Goal: Task Accomplishment & Management: Use online tool/utility

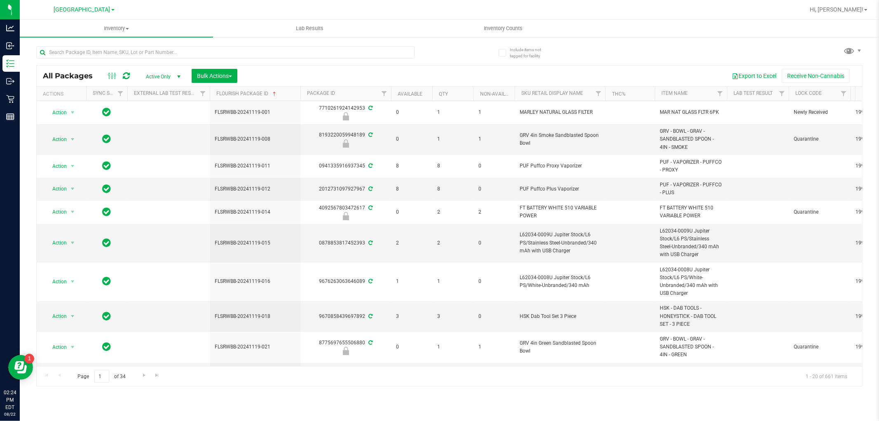
click at [252, 45] on div at bounding box center [243, 52] width 414 height 26
click at [251, 54] on input "text" at bounding box center [225, 52] width 378 height 12
type input "gpe"
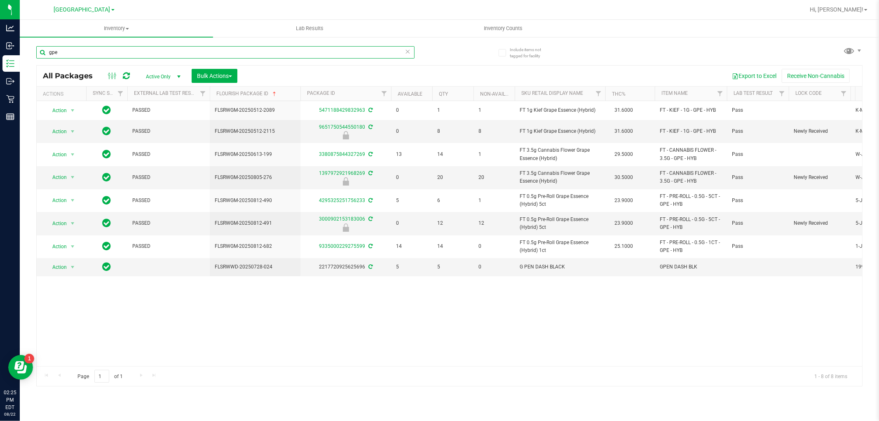
click at [174, 52] on input "gpe" at bounding box center [225, 52] width 378 height 12
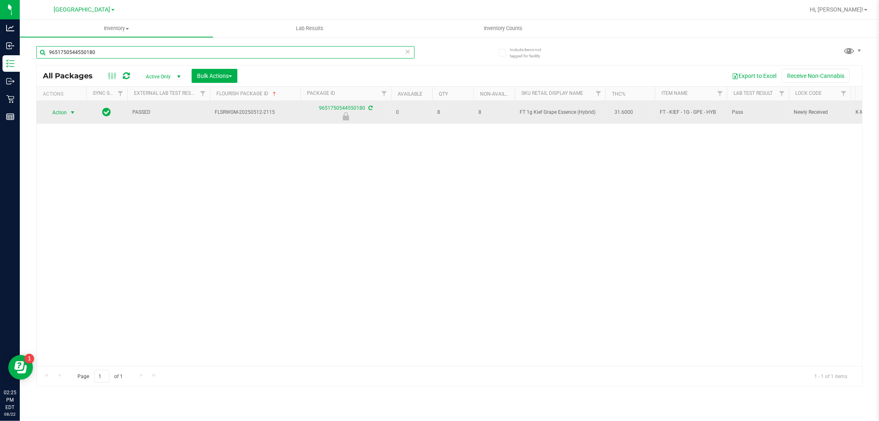
type input "9651750544550180"
click at [64, 111] on span "Action" at bounding box center [56, 113] width 22 height 12
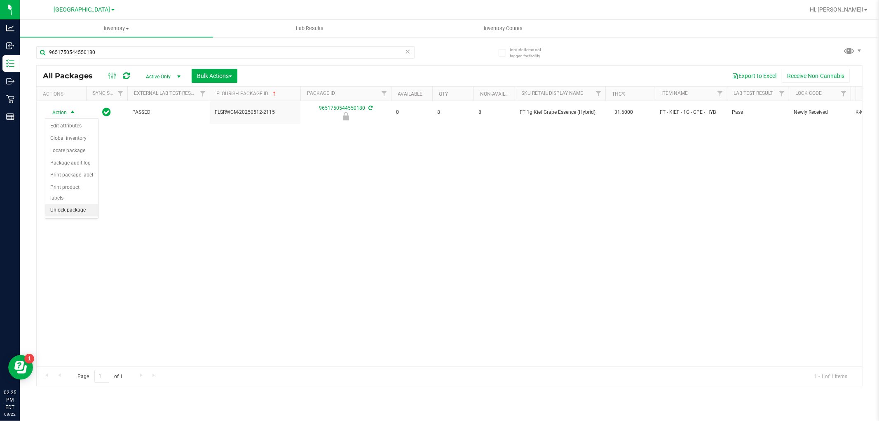
click at [89, 209] on li "Unlock package" at bounding box center [71, 210] width 53 height 12
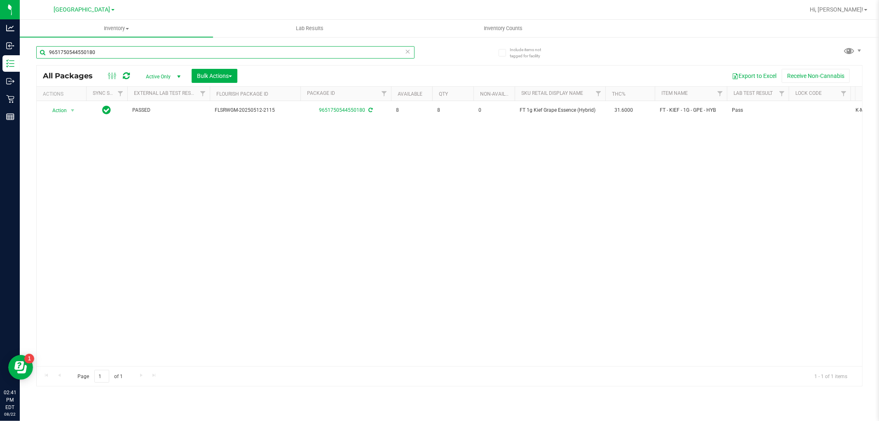
drag, startPoint x: 112, startPoint y: 48, endPoint x: 32, endPoint y: 50, distance: 80.4
click at [32, 50] on div "Include items not tagged for facility 9651750544550180 All Packages Active Only…" at bounding box center [450, 161] width 860 height 251
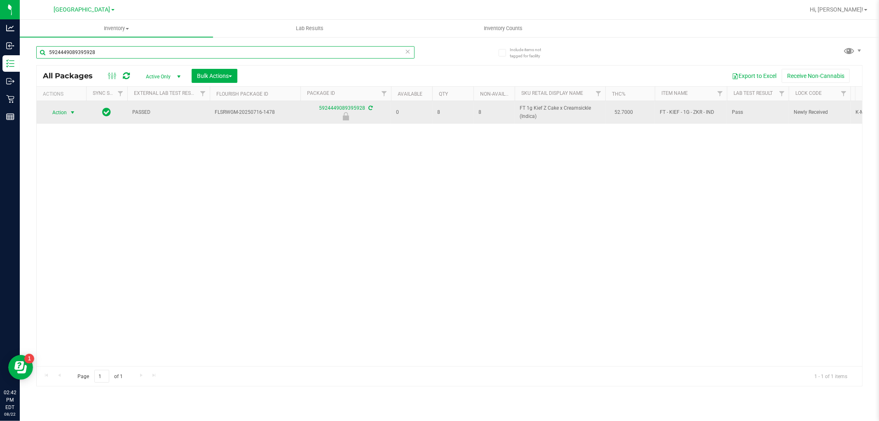
type input "5924449089395928"
click at [73, 112] on span "select" at bounding box center [72, 112] width 7 height 7
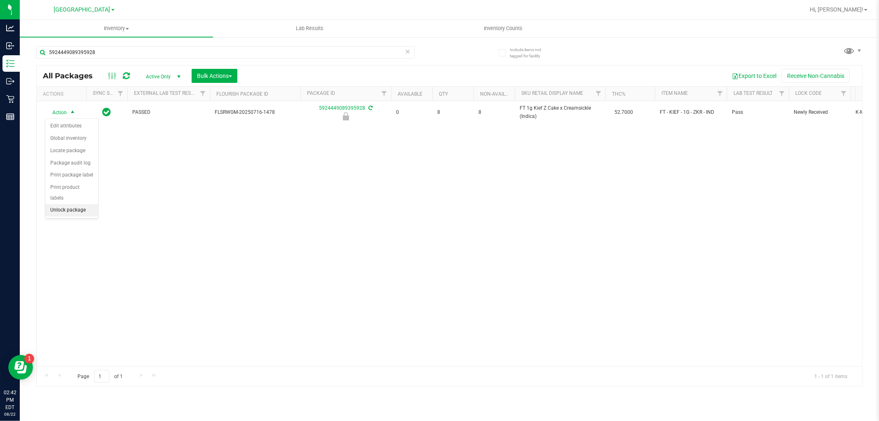
click at [78, 211] on li "Unlock package" at bounding box center [71, 210] width 53 height 12
click at [131, 59] on div "5924449089395928" at bounding box center [225, 55] width 378 height 19
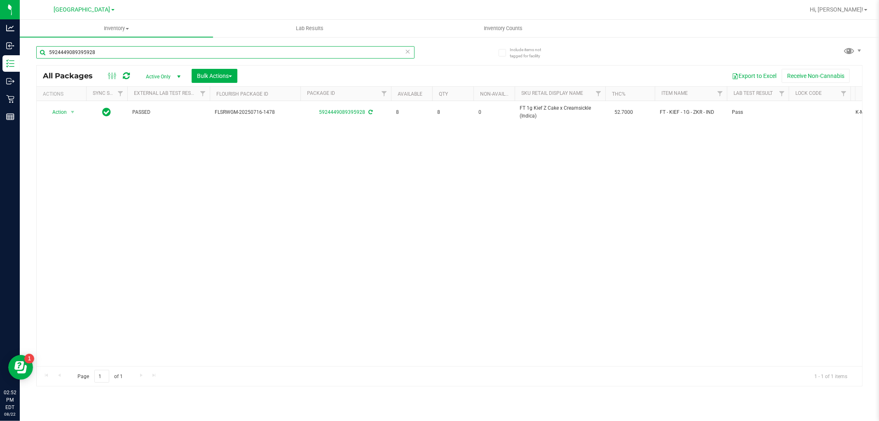
click at [130, 54] on input "5924449089395928" at bounding box center [225, 52] width 378 height 12
type input "5471188429832963"
click at [137, 46] on input "5471188429832963" at bounding box center [225, 52] width 378 height 12
click at [136, 46] on input "5471188429832963" at bounding box center [225, 52] width 378 height 12
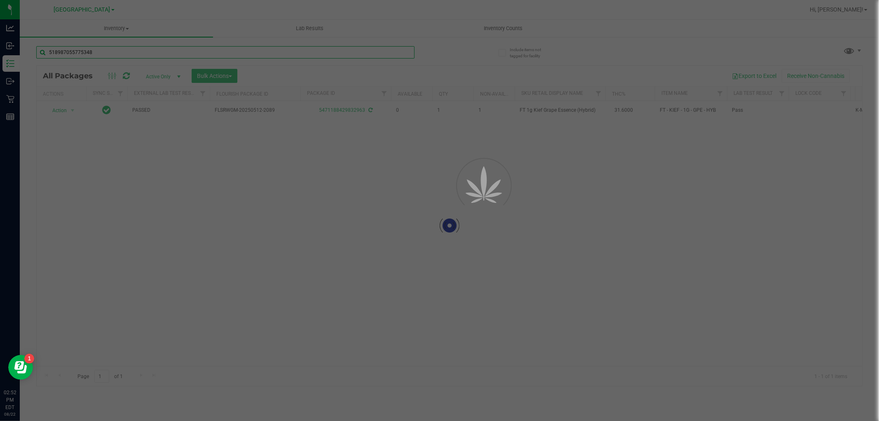
type input "[CREDIT_CARD_NUMBER]"
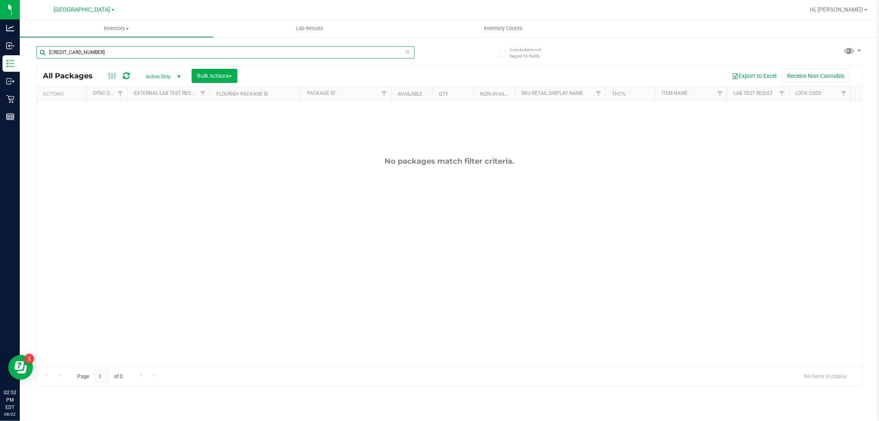
click at [121, 54] on input "[CREDIT_CARD_NUMBER]" at bounding box center [225, 52] width 378 height 12
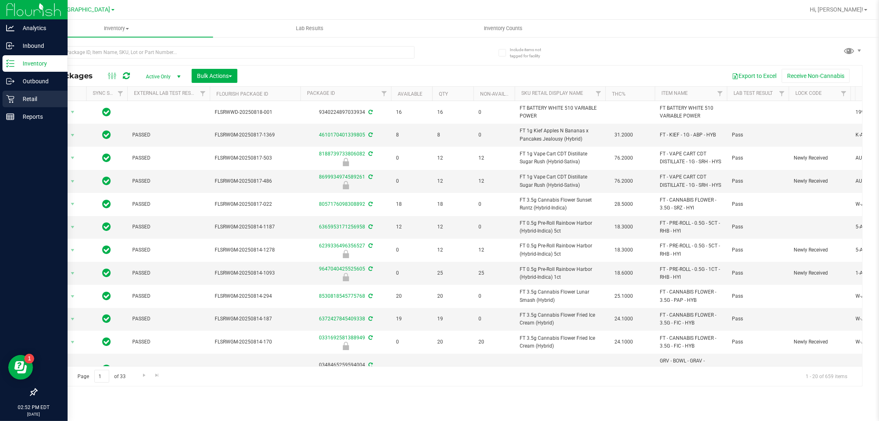
click at [20, 92] on div "Retail" at bounding box center [34, 99] width 65 height 16
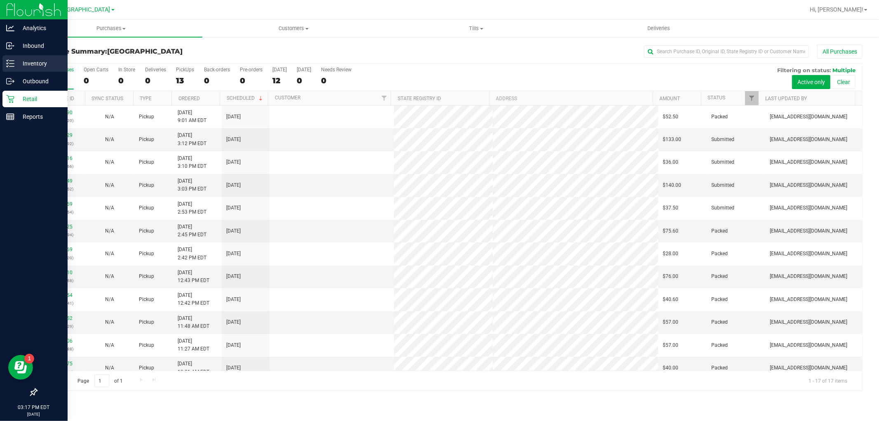
click at [22, 62] on p "Inventory" at bounding box center [38, 64] width 49 height 10
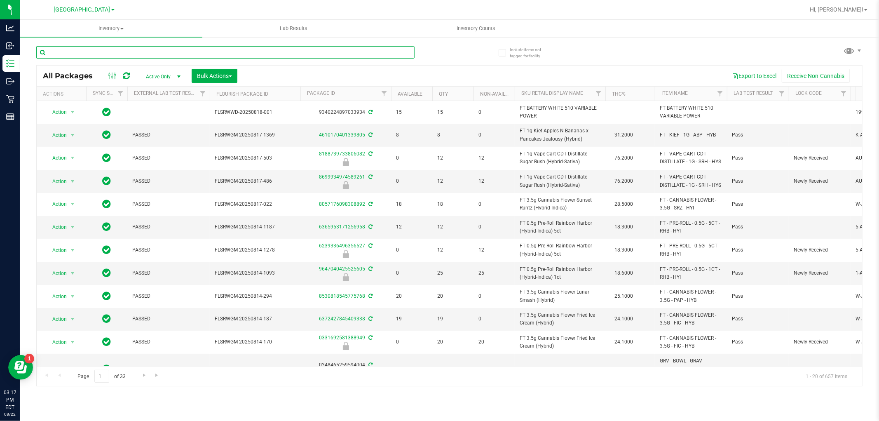
click at [90, 52] on input "text" at bounding box center [225, 52] width 378 height 12
click at [92, 45] on div at bounding box center [243, 52] width 414 height 26
click at [88, 49] on input "text" at bounding box center [225, 52] width 378 height 12
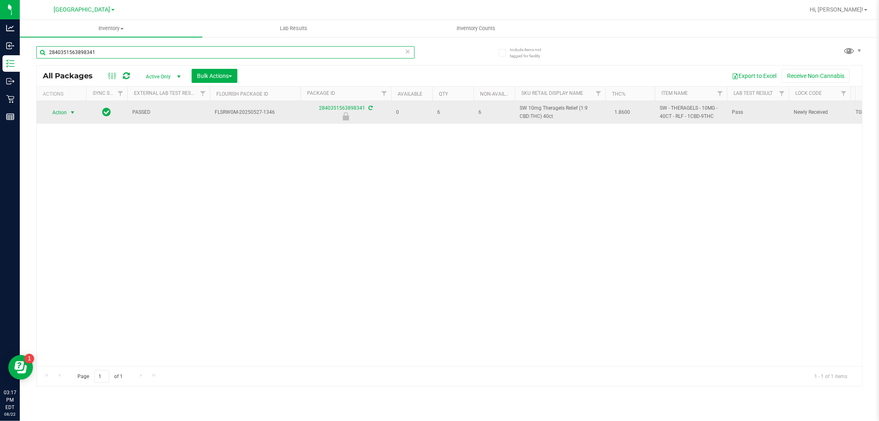
type input "2840351563898341"
click at [70, 115] on span "select" at bounding box center [72, 112] width 7 height 7
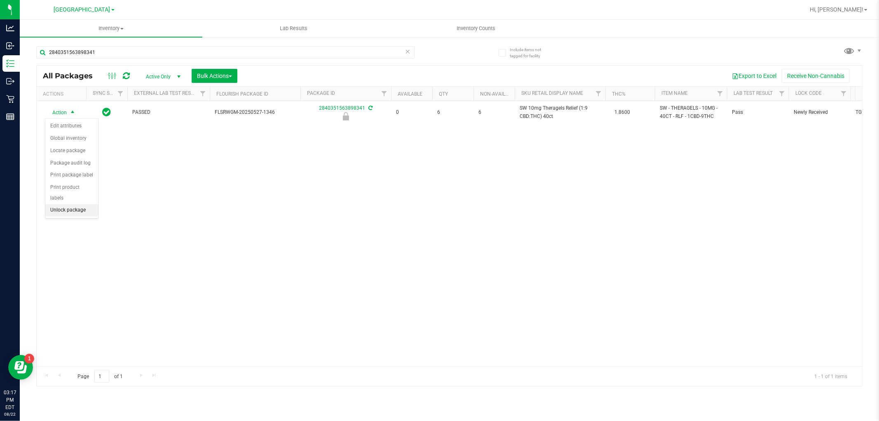
click at [68, 211] on li "Unlock package" at bounding box center [71, 210] width 53 height 12
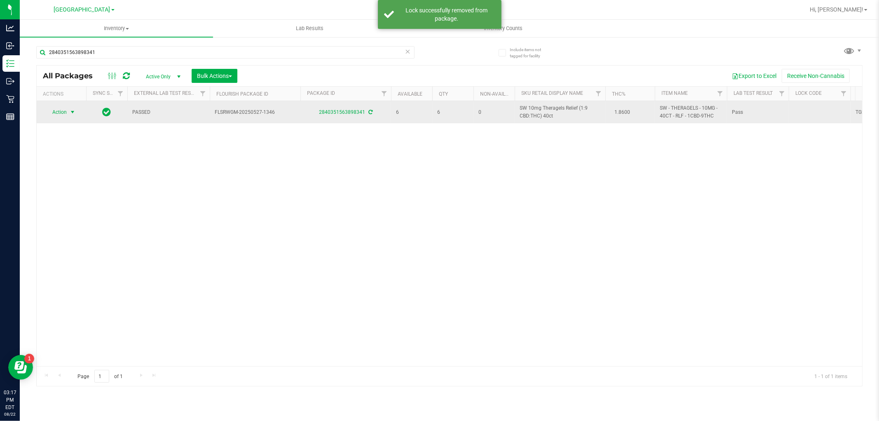
click at [72, 114] on span "select" at bounding box center [72, 112] width 7 height 7
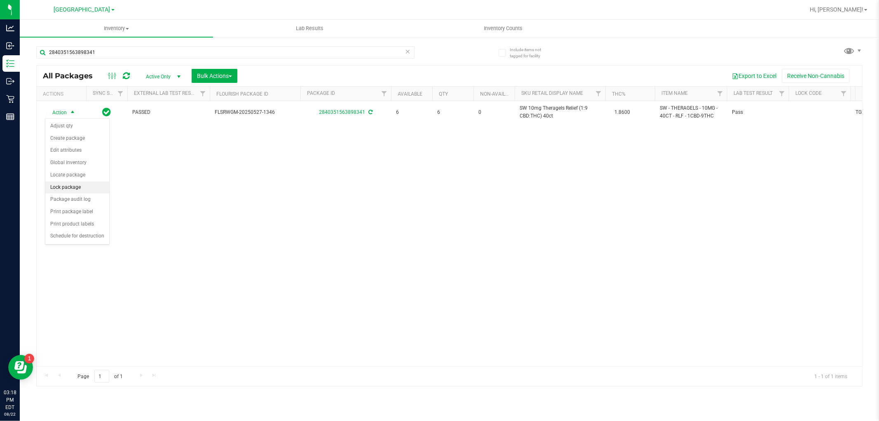
click at [72, 186] on li "Lock package" at bounding box center [77, 187] width 64 height 12
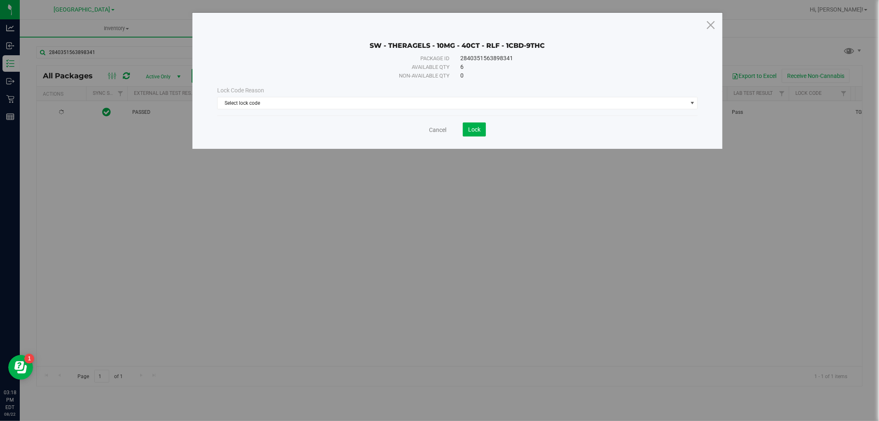
click at [595, 110] on div "Lock Code Reason Select lock code Select lock code Newly Received Administrativ…" at bounding box center [457, 97] width 493 height 35
click at [595, 106] on span "Select lock code" at bounding box center [453, 103] width 470 height 12
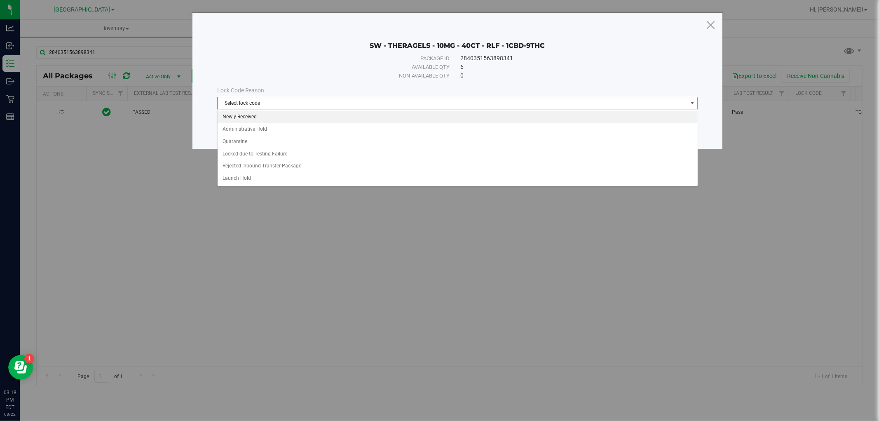
click at [323, 117] on li "Newly Received" at bounding box center [458, 117] width 480 height 12
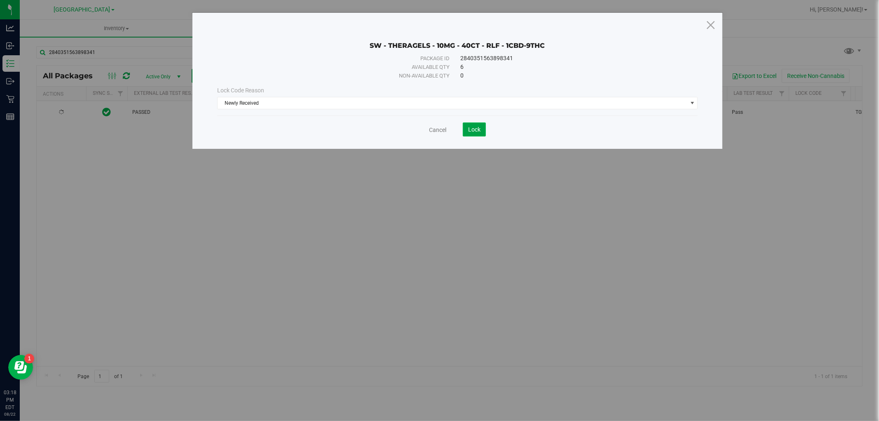
click at [471, 127] on span "Lock" at bounding box center [474, 129] width 12 height 7
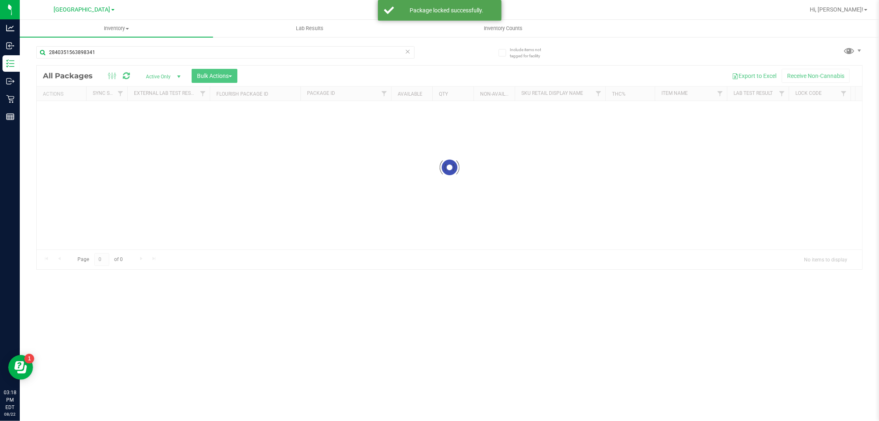
click at [432, 204] on div at bounding box center [450, 168] width 826 height 204
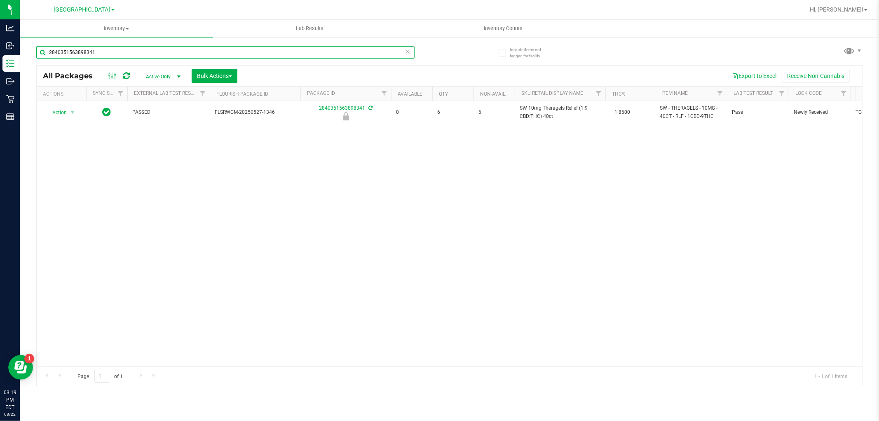
click at [182, 48] on input "2840351563898341" at bounding box center [225, 52] width 378 height 12
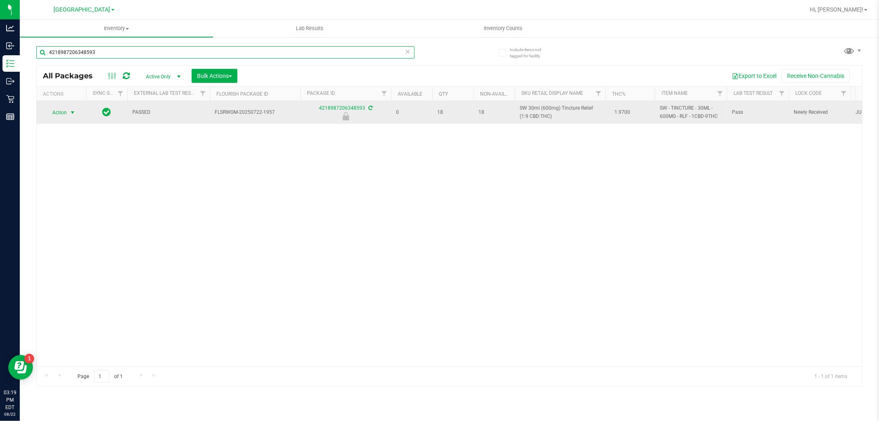
type input "4218987206348593"
click at [71, 110] on span "select" at bounding box center [72, 112] width 7 height 7
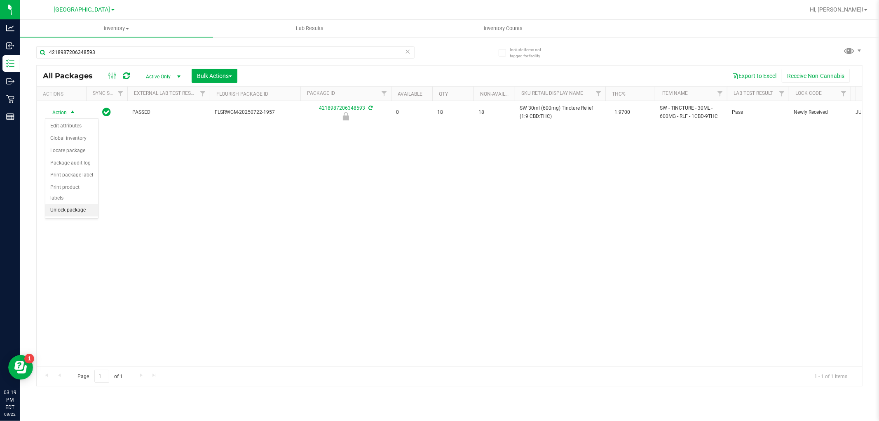
click at [68, 212] on li "Unlock package" at bounding box center [71, 210] width 53 height 12
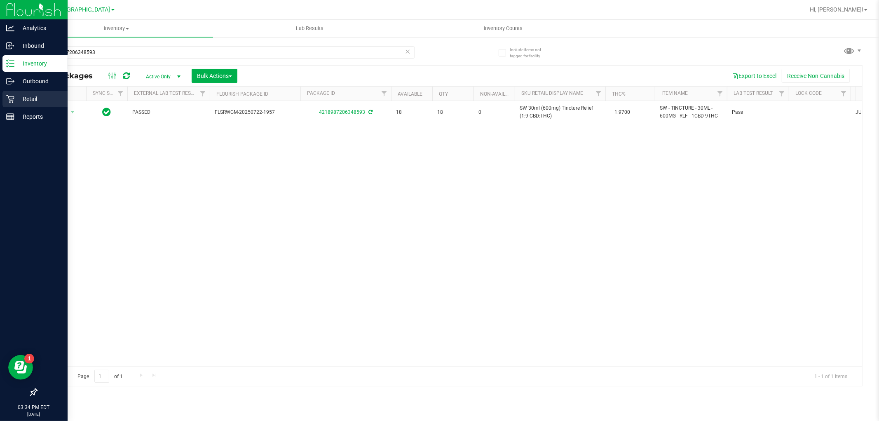
click at [19, 98] on p "Retail" at bounding box center [38, 99] width 49 height 10
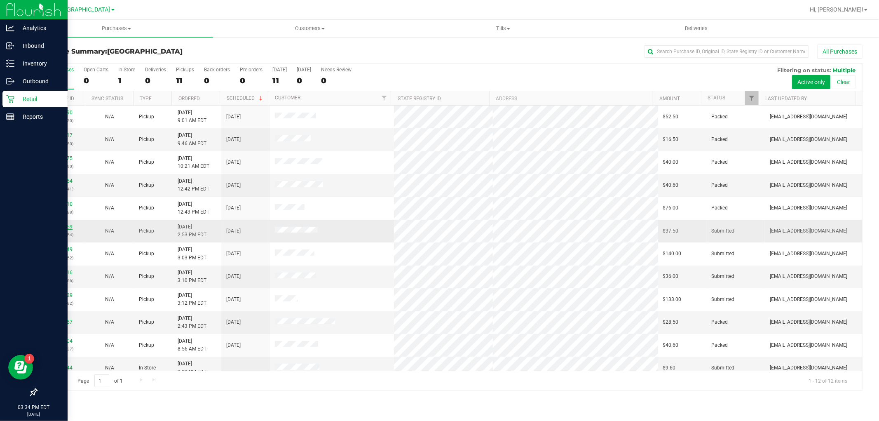
click at [63, 225] on link "11829659" at bounding box center [60, 227] width 23 height 6
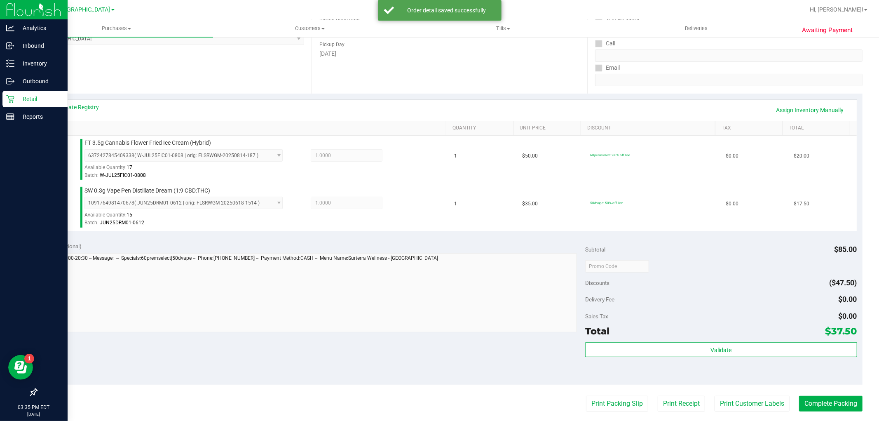
scroll to position [229, 0]
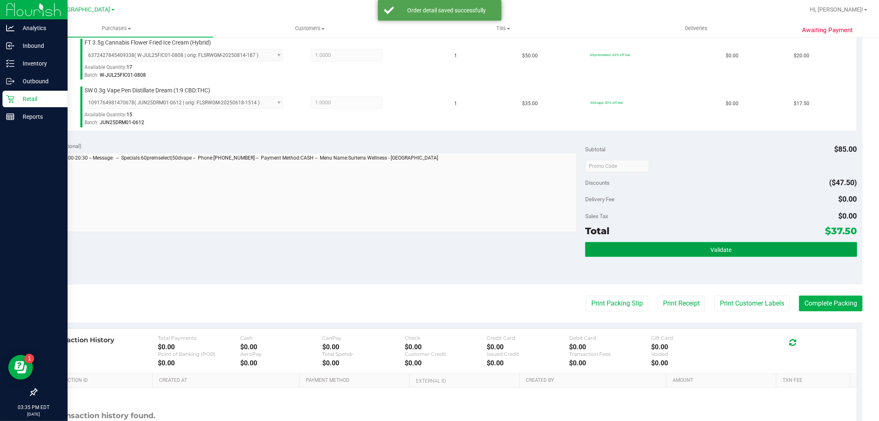
click at [757, 245] on button "Validate" at bounding box center [721, 249] width 272 height 15
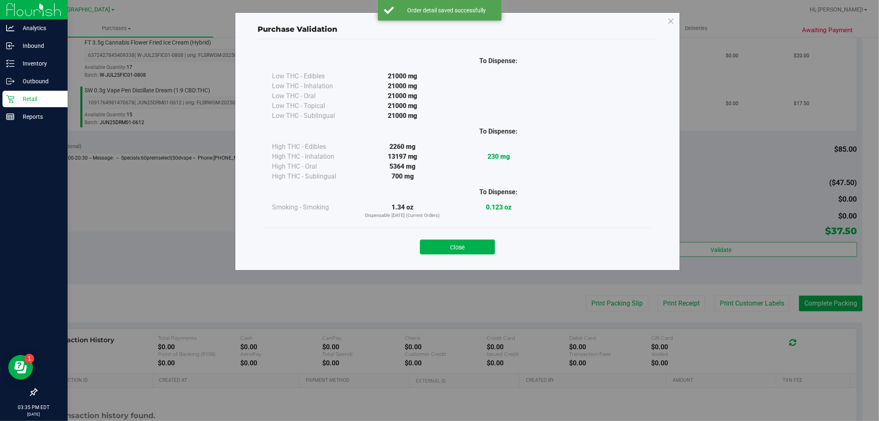
click at [468, 234] on div "Close" at bounding box center [457, 244] width 375 height 21
click at [468, 242] on button "Close" at bounding box center [457, 247] width 75 height 15
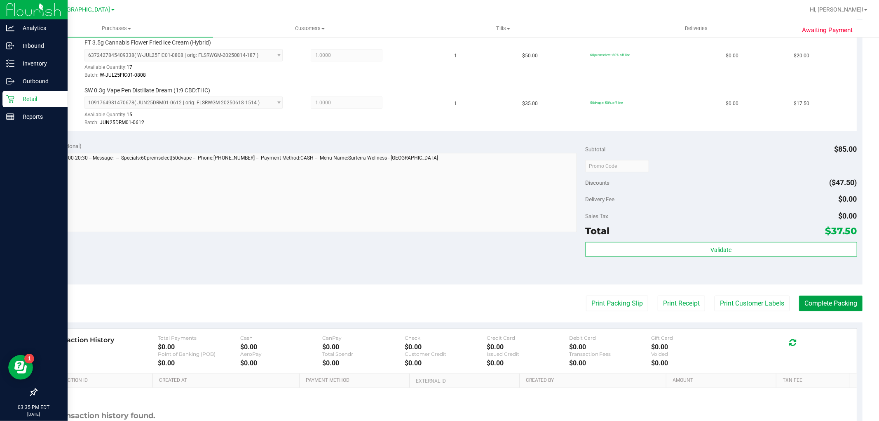
click at [837, 311] on button "Complete Packing" at bounding box center [830, 304] width 63 height 16
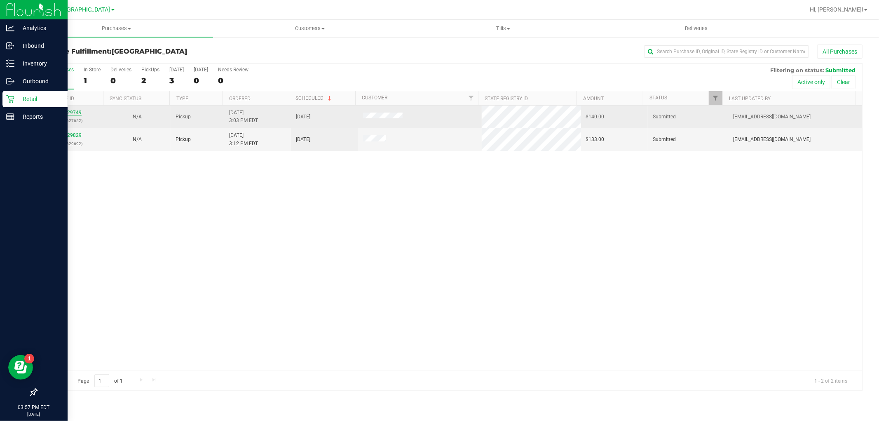
click at [73, 110] on link "11829749" at bounding box center [70, 113] width 23 height 6
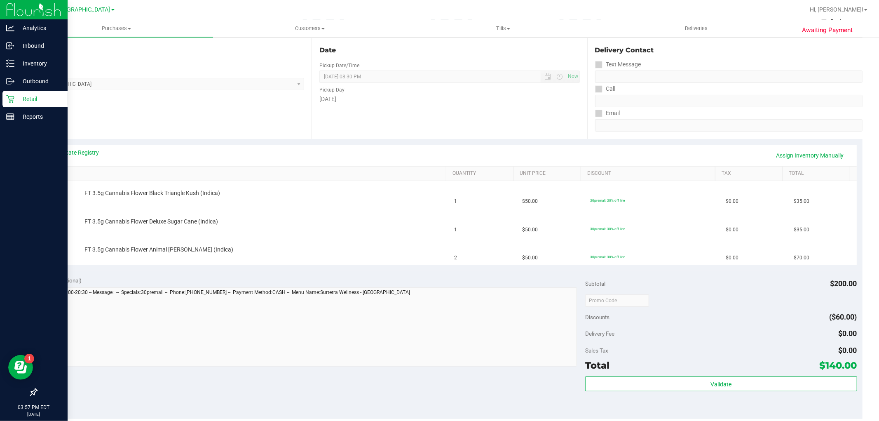
scroll to position [137, 0]
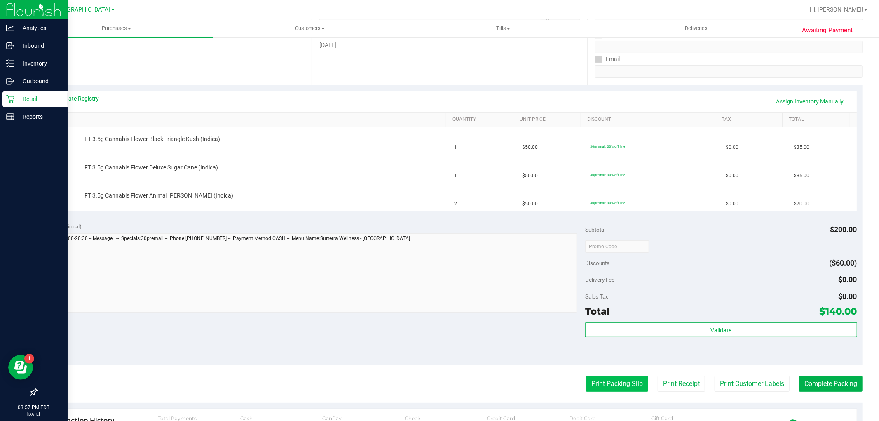
click at [621, 383] on button "Print Packing Slip" at bounding box center [617, 384] width 62 height 16
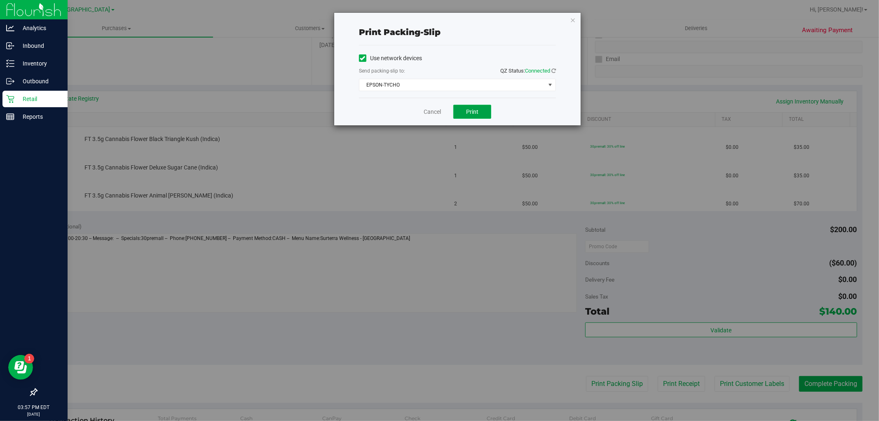
click at [485, 112] on button "Print" at bounding box center [473, 112] width 38 height 14
click at [424, 107] on div "Cancel Print" at bounding box center [457, 112] width 197 height 28
click at [430, 104] on div "Cancel Print" at bounding box center [457, 112] width 197 height 28
click at [429, 106] on div "Cancel Print" at bounding box center [457, 112] width 197 height 28
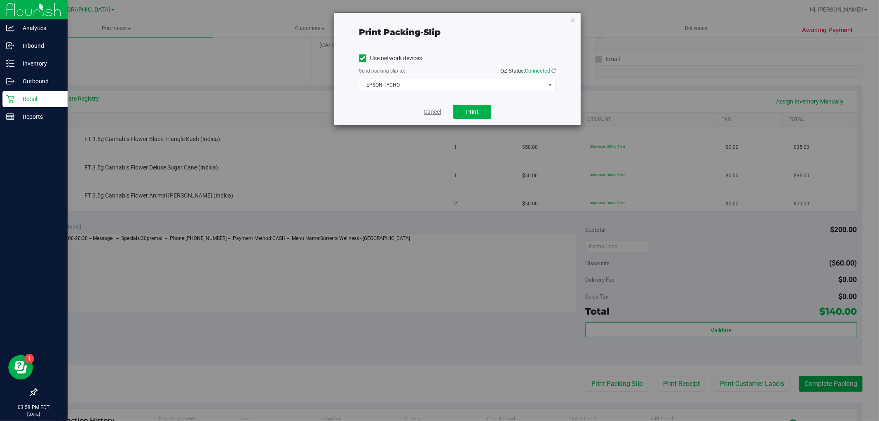
click at [426, 109] on link "Cancel" at bounding box center [432, 112] width 17 height 9
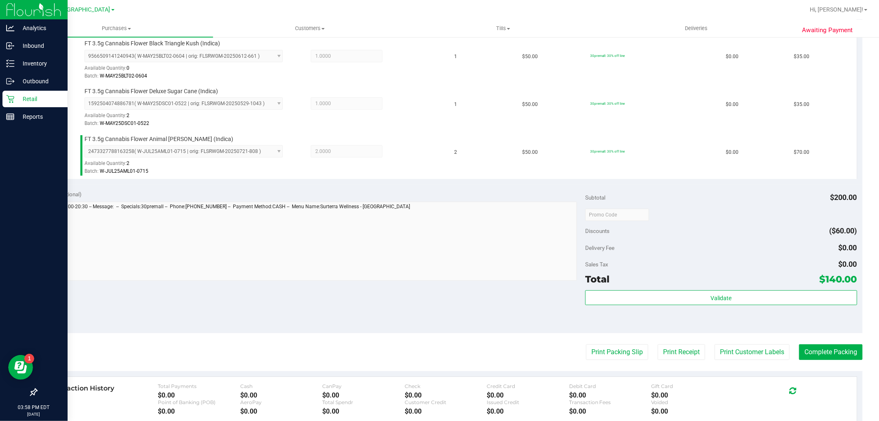
scroll to position [229, 0]
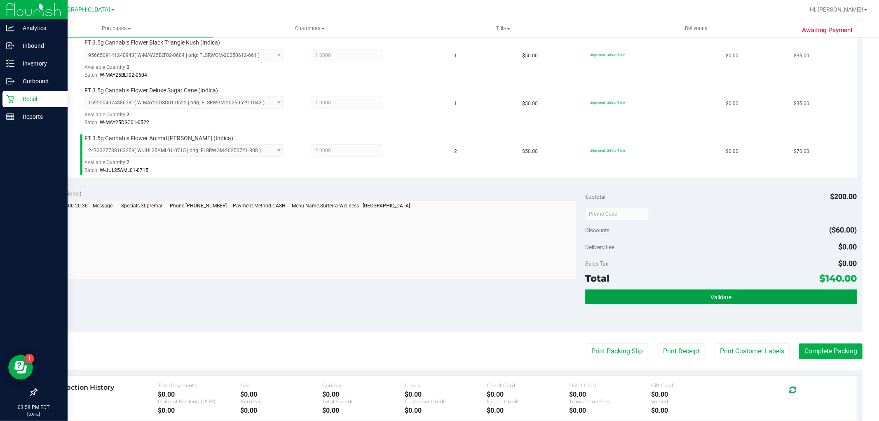
click at [606, 297] on button "Validate" at bounding box center [721, 296] width 272 height 15
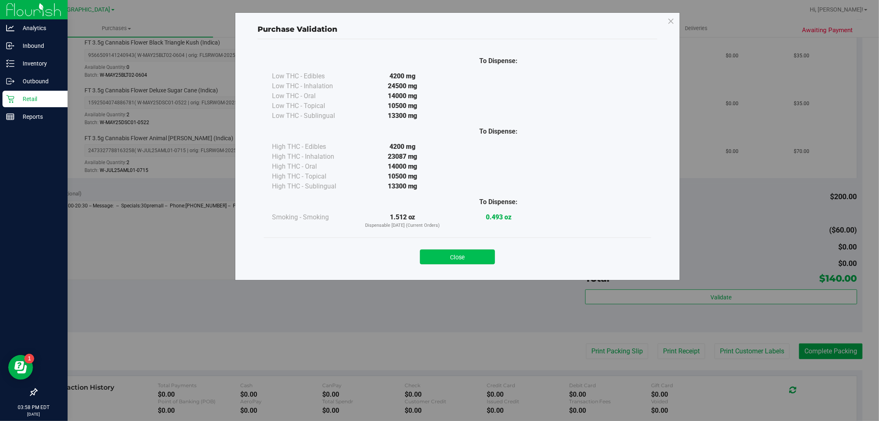
click at [484, 256] on button "Close" at bounding box center [457, 256] width 75 height 15
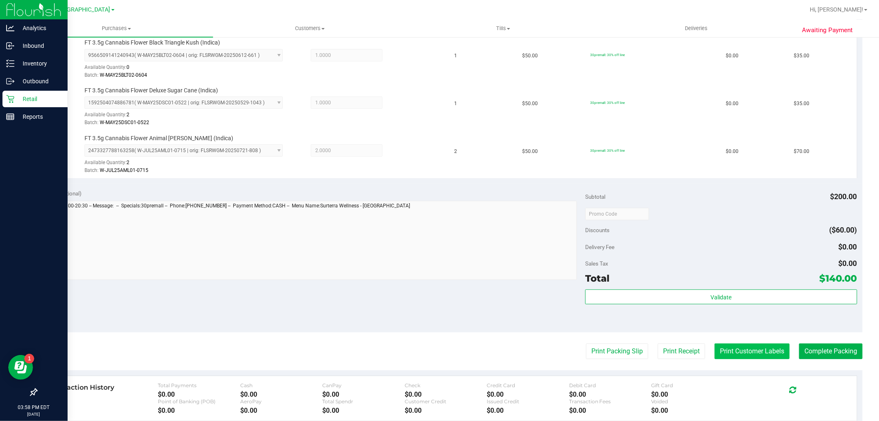
click at [715, 347] on button "Print Customer Labels" at bounding box center [752, 351] width 75 height 16
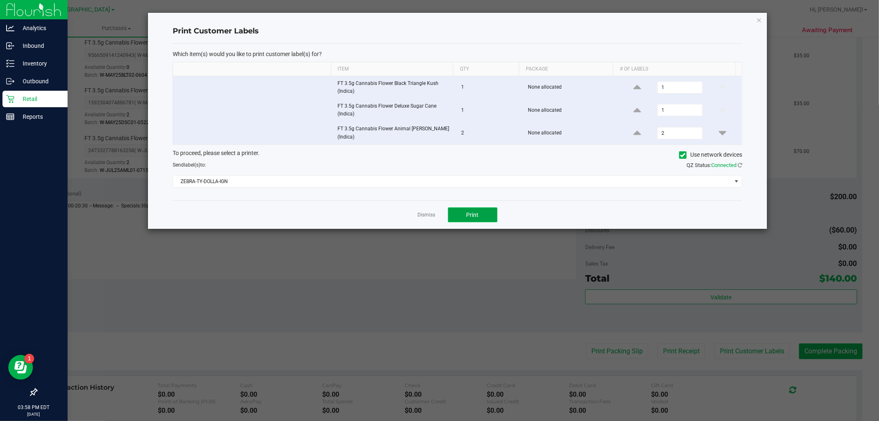
click at [481, 215] on button "Print" at bounding box center [472, 214] width 49 height 15
click at [420, 211] on link "Dismiss" at bounding box center [427, 214] width 18 height 7
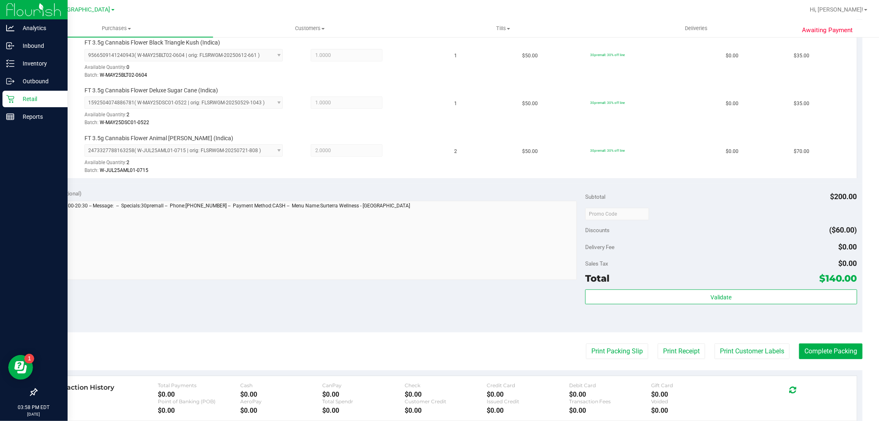
click at [768, 284] on div "Total $140.00" at bounding box center [721, 278] width 272 height 15
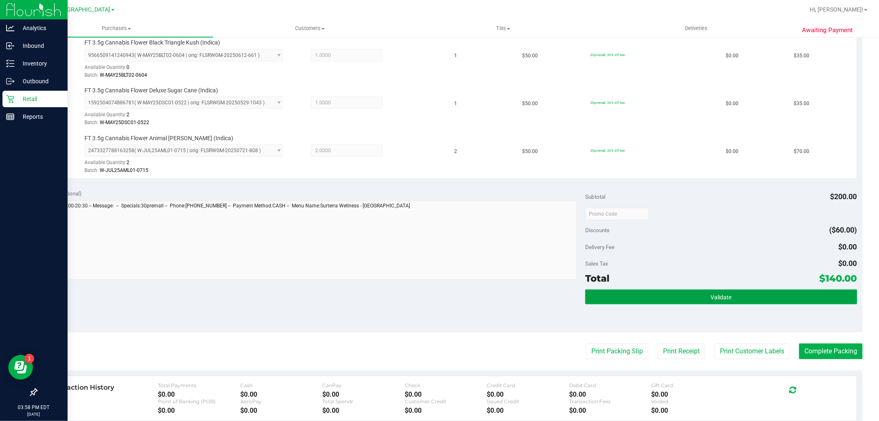
click at [766, 295] on button "Validate" at bounding box center [721, 296] width 272 height 15
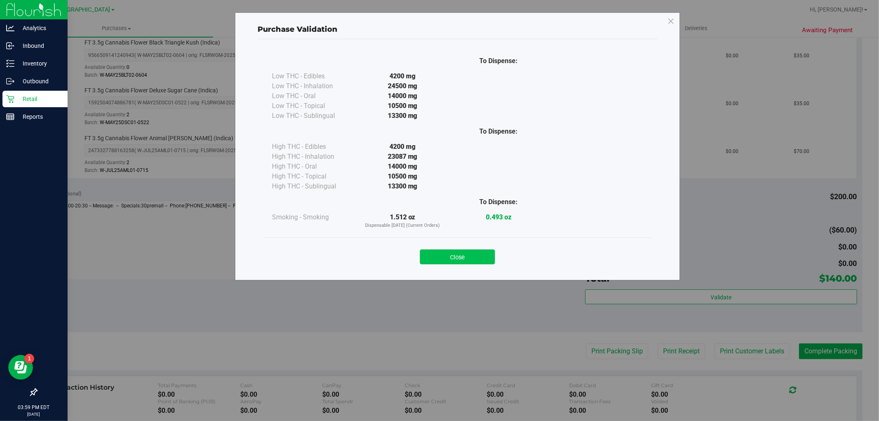
click at [487, 249] on button "Close" at bounding box center [457, 256] width 75 height 15
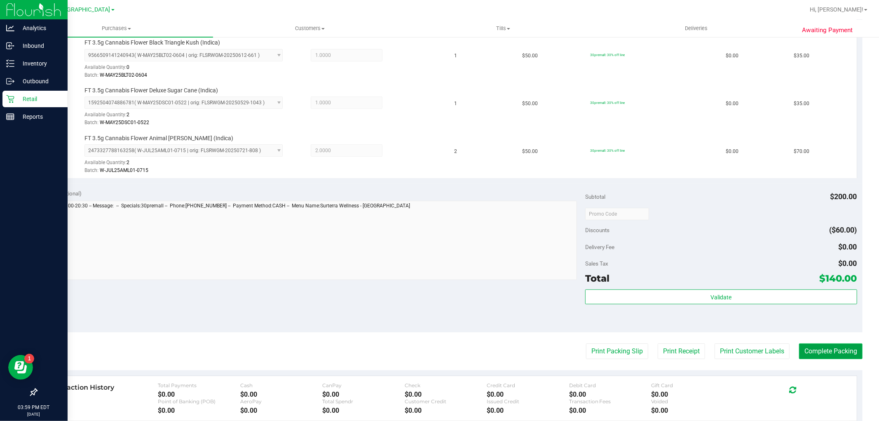
click at [839, 349] on button "Complete Packing" at bounding box center [830, 351] width 63 height 16
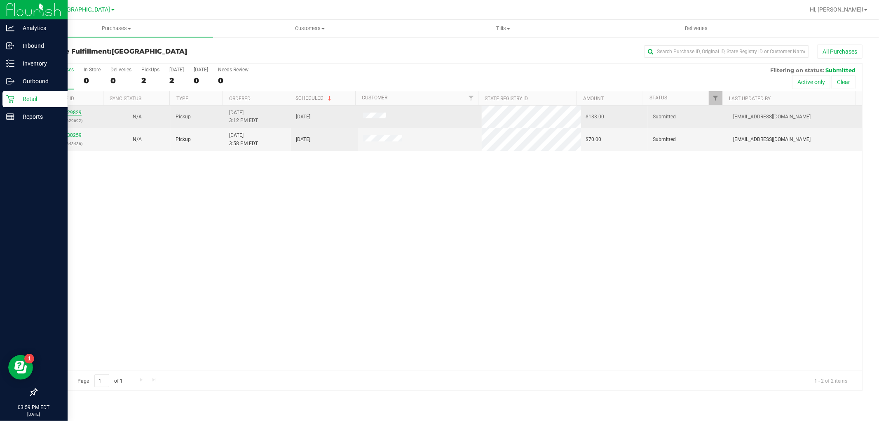
click at [75, 113] on link "11829829" at bounding box center [70, 113] width 23 height 6
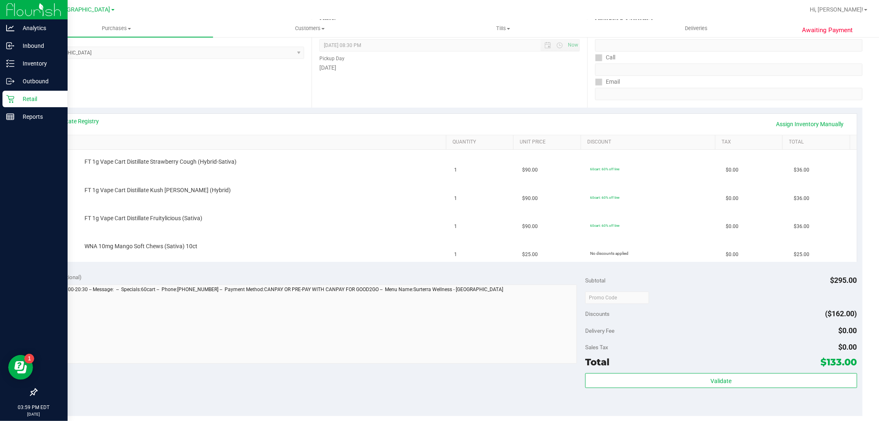
scroll to position [183, 0]
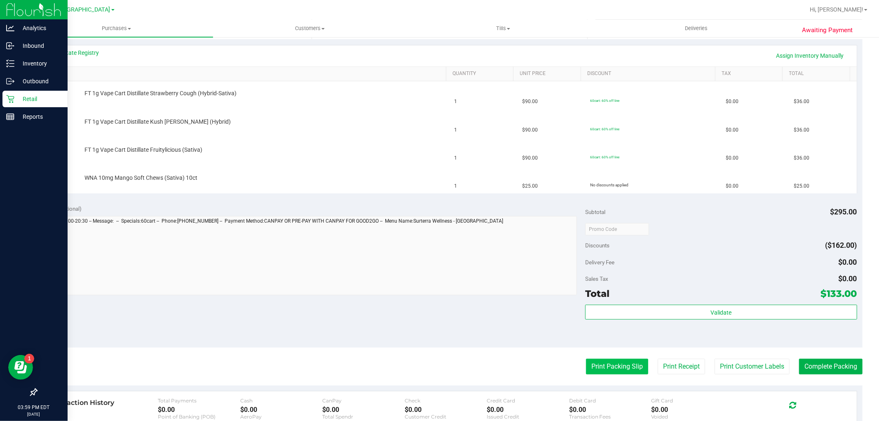
click at [635, 368] on button "Print Packing Slip" at bounding box center [617, 367] width 62 height 16
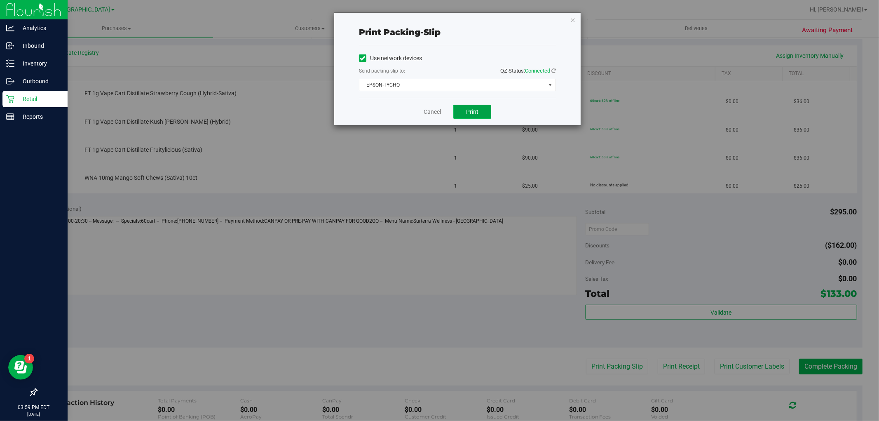
click at [468, 118] on button "Print" at bounding box center [473, 112] width 38 height 14
click at [434, 114] on link "Cancel" at bounding box center [432, 112] width 17 height 9
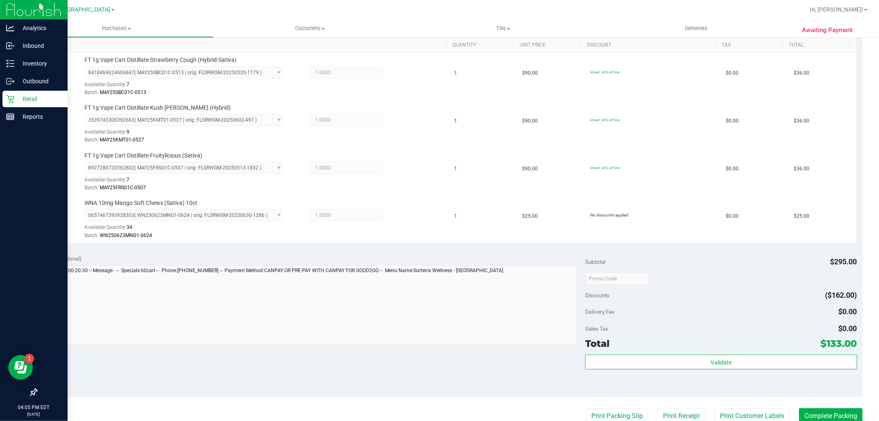
scroll to position [275, 0]
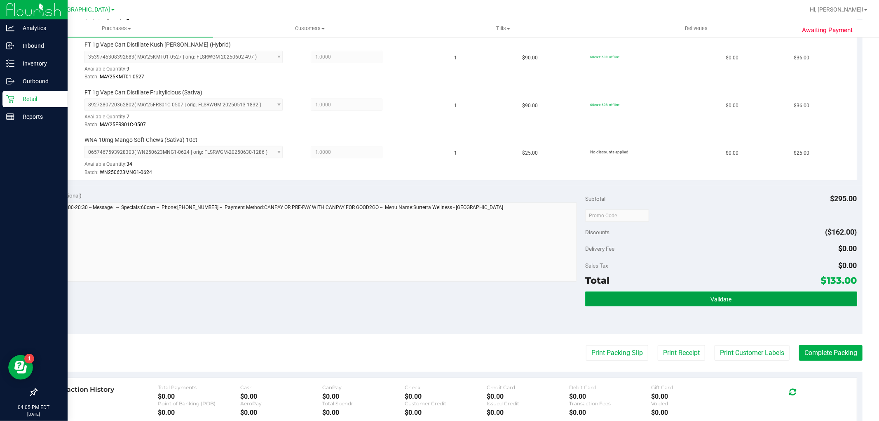
click at [666, 296] on button "Validate" at bounding box center [721, 298] width 272 height 15
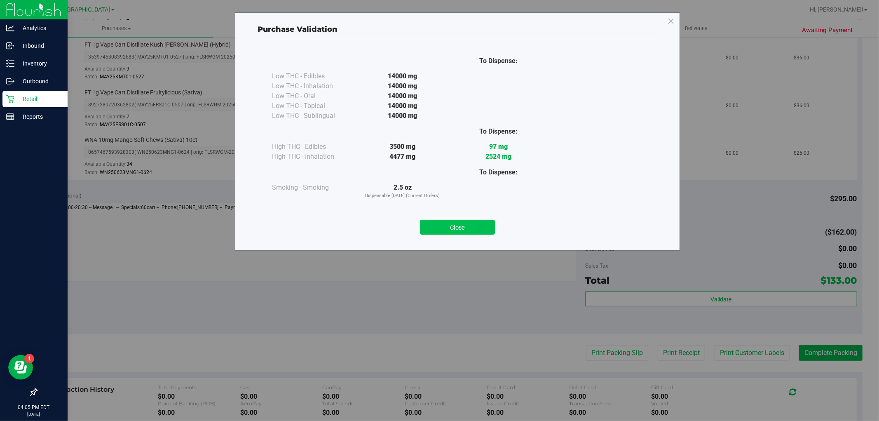
click at [479, 228] on button "Close" at bounding box center [457, 227] width 75 height 15
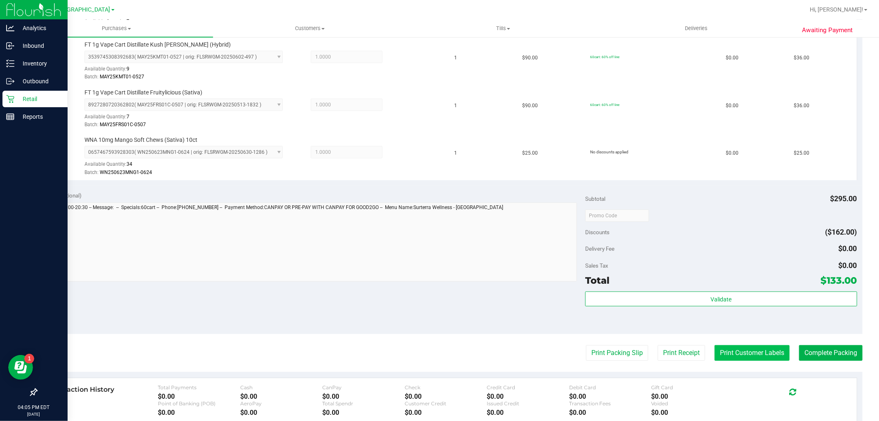
click at [747, 350] on button "Print Customer Labels" at bounding box center [752, 353] width 75 height 16
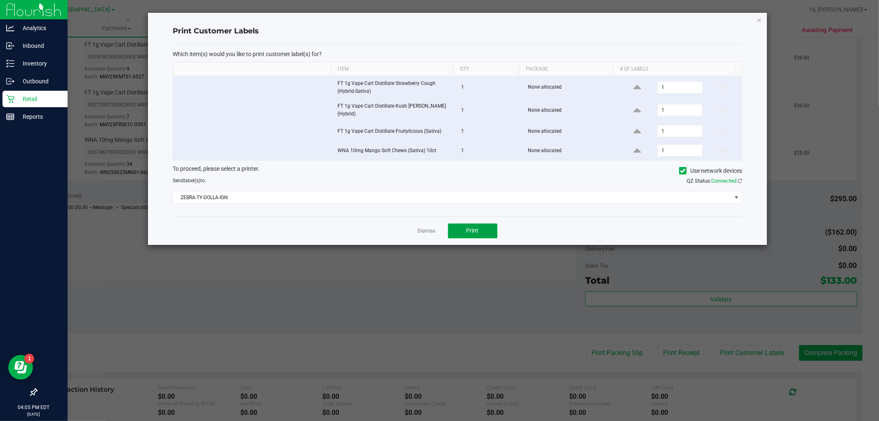
click at [458, 225] on button "Print" at bounding box center [472, 230] width 49 height 15
click at [434, 228] on link "Dismiss" at bounding box center [427, 231] width 18 height 7
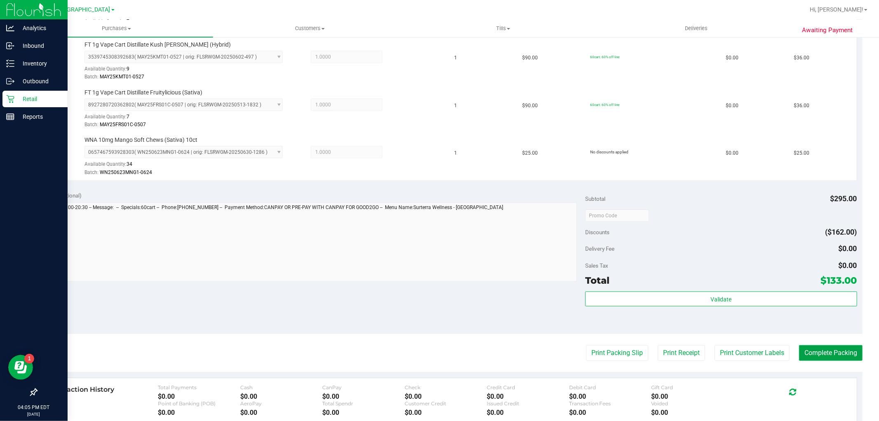
click at [813, 348] on button "Complete Packing" at bounding box center [830, 353] width 63 height 16
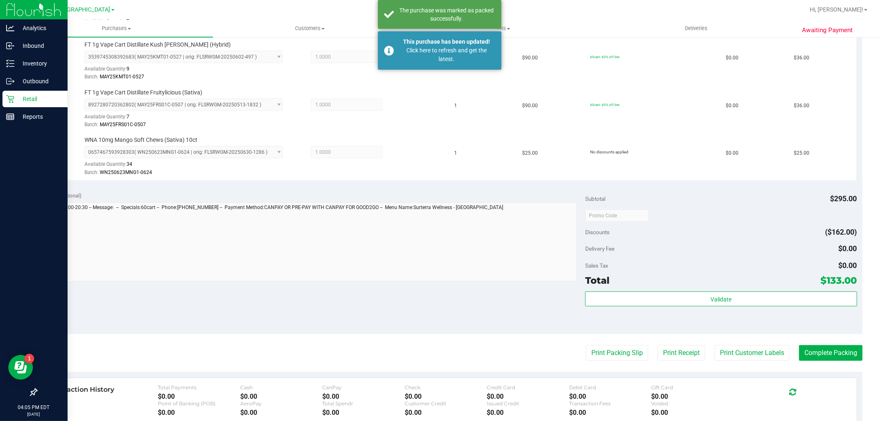
click at [780, 333] on div "Notes (optional) Subtotal $295.00 Discounts ($162.00) Delivery Fee $0.00 Sales …" at bounding box center [449, 260] width 827 height 148
click at [776, 326] on div "Validate" at bounding box center [721, 309] width 272 height 37
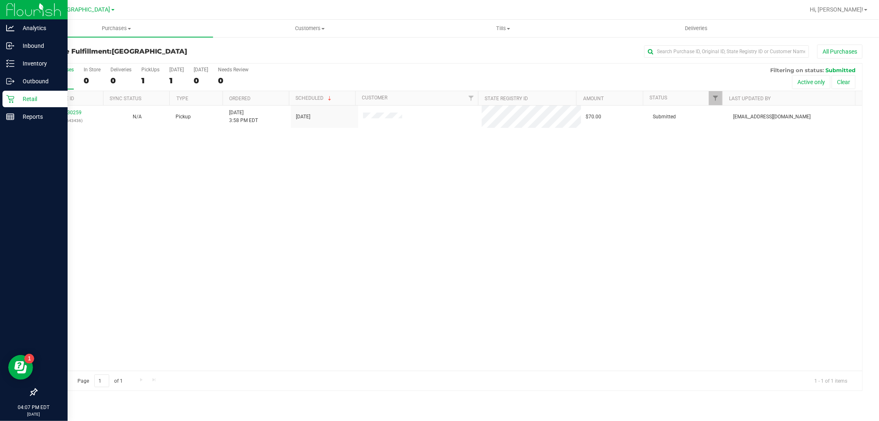
click at [665, 195] on div "11830259 (316643436) N/A Pickup [DATE] 3:58 PM EDT 8/22/2025 $70.00 Submitted […" at bounding box center [450, 238] width 826 height 265
click at [641, 200] on div "11830259 (316643436) N/A Pickup [DATE] 3:58 PM EDT 8/22/2025 $70.00 Submitted […" at bounding box center [450, 238] width 826 height 265
drag, startPoint x: 580, startPoint y: 237, endPoint x: 588, endPoint y: 240, distance: 9.0
click at [580, 236] on div "11830259 (316643436) N/A Pickup [DATE] 3:58 PM EDT 8/22/2025 $70.00 Submitted […" at bounding box center [450, 238] width 826 height 265
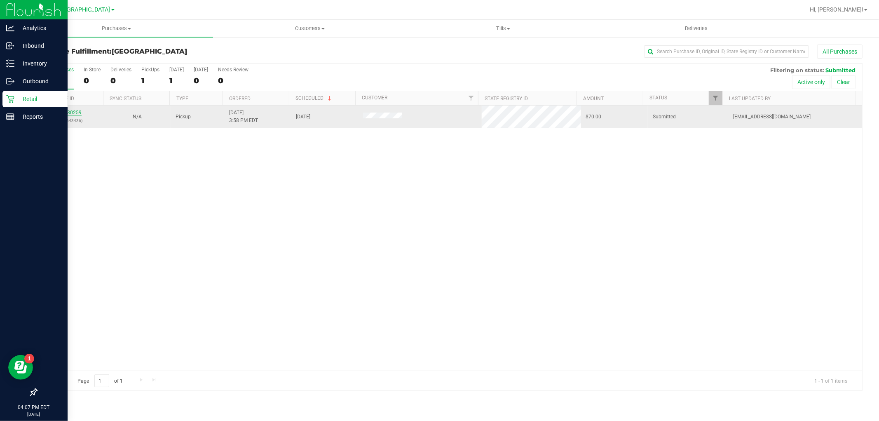
click at [68, 114] on link "11830259" at bounding box center [70, 113] width 23 height 6
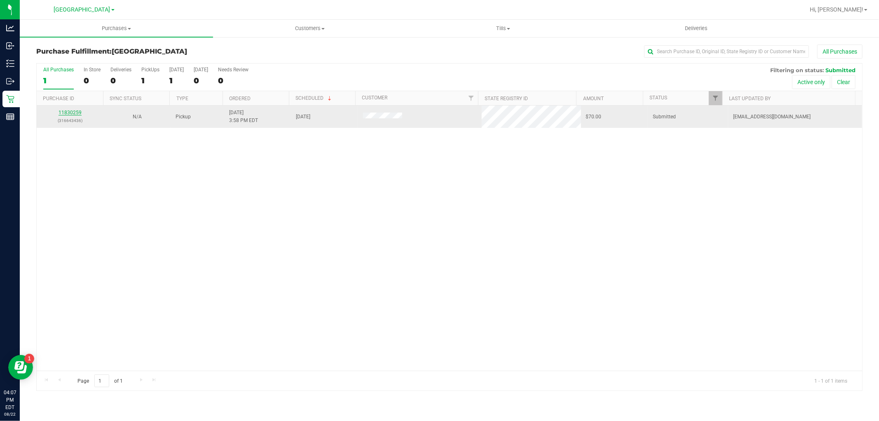
click at [69, 112] on link "11830259" at bounding box center [70, 113] width 23 height 6
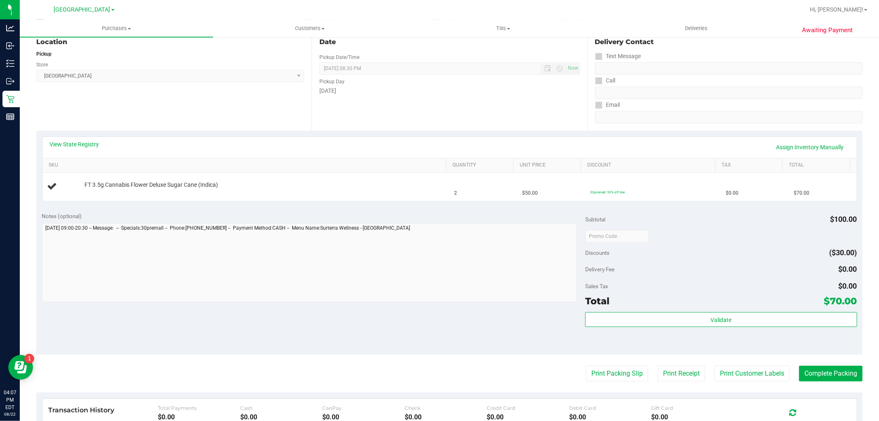
scroll to position [183, 0]
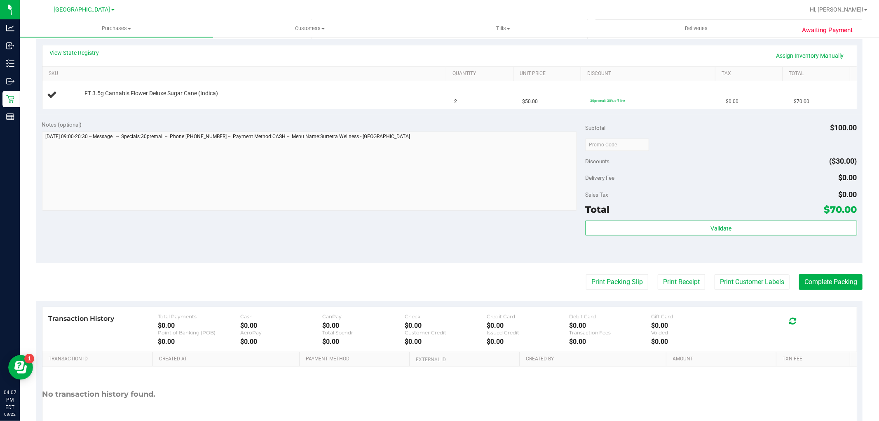
click at [689, 235] on div "Validate" at bounding box center [721, 229] width 272 height 16
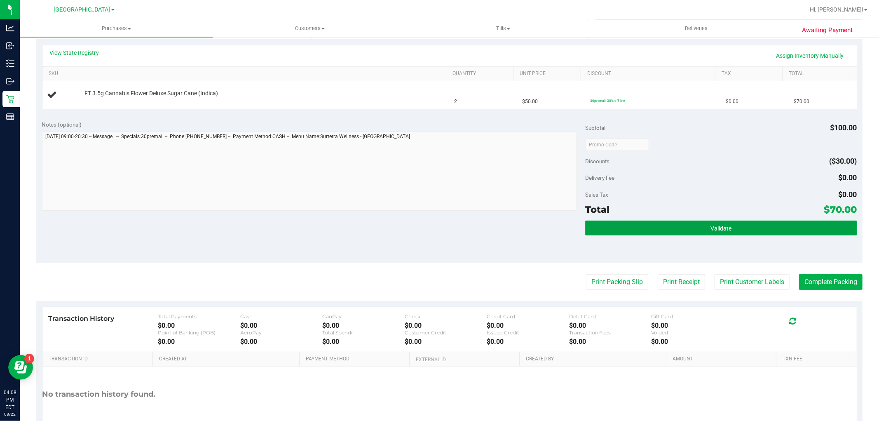
click at [689, 228] on button "Validate" at bounding box center [721, 228] width 272 height 15
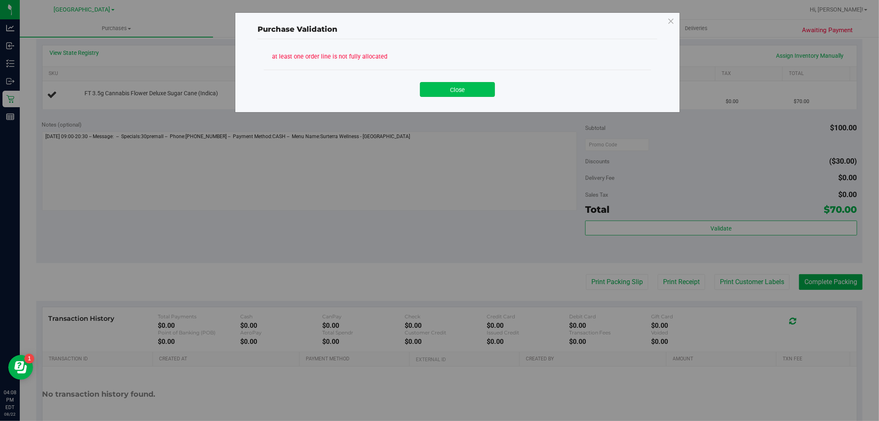
click at [475, 95] on button "Close" at bounding box center [457, 89] width 75 height 15
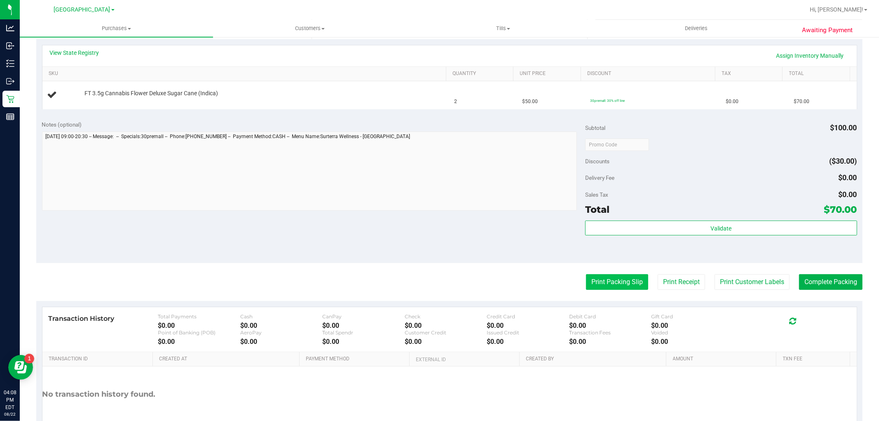
click at [621, 284] on button "Print Packing Slip" at bounding box center [617, 282] width 62 height 16
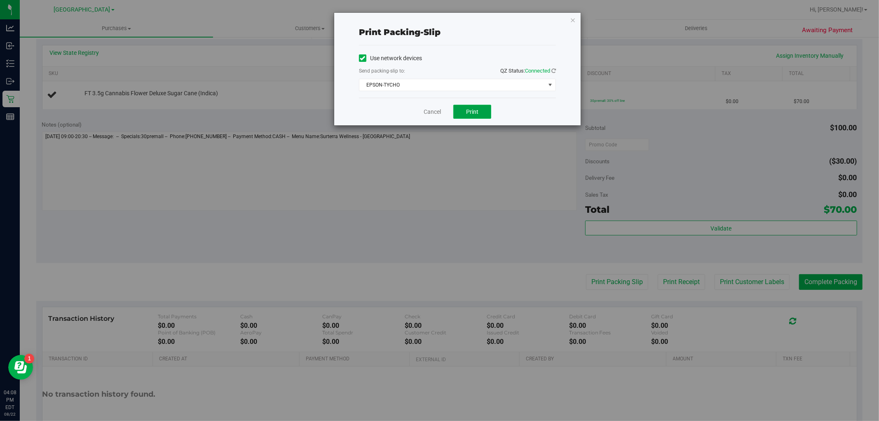
click at [482, 115] on button "Print" at bounding box center [473, 112] width 38 height 14
click at [425, 109] on link "Cancel" at bounding box center [432, 112] width 17 height 9
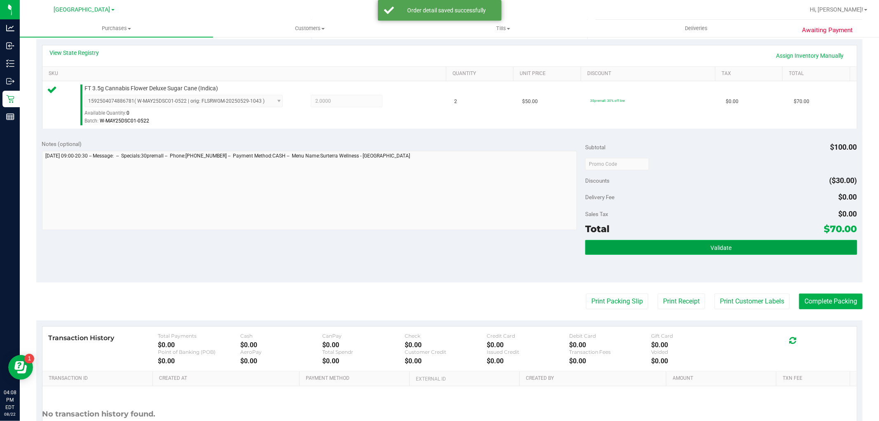
click at [643, 246] on button "Validate" at bounding box center [721, 247] width 272 height 15
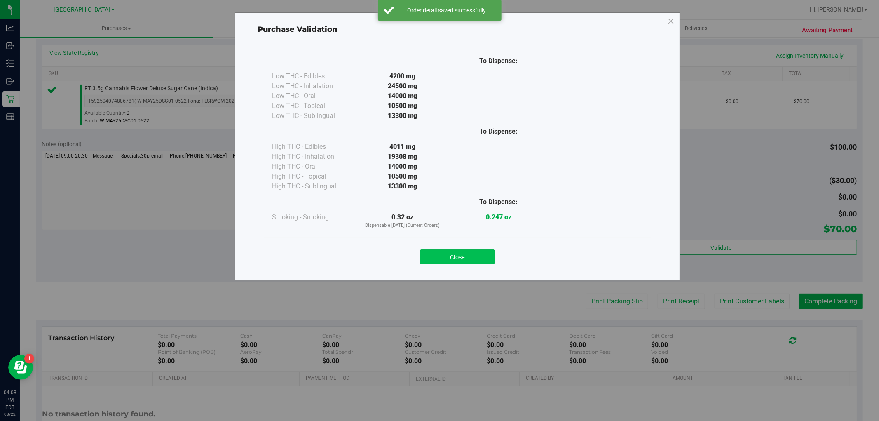
click at [464, 258] on button "Close" at bounding box center [457, 256] width 75 height 15
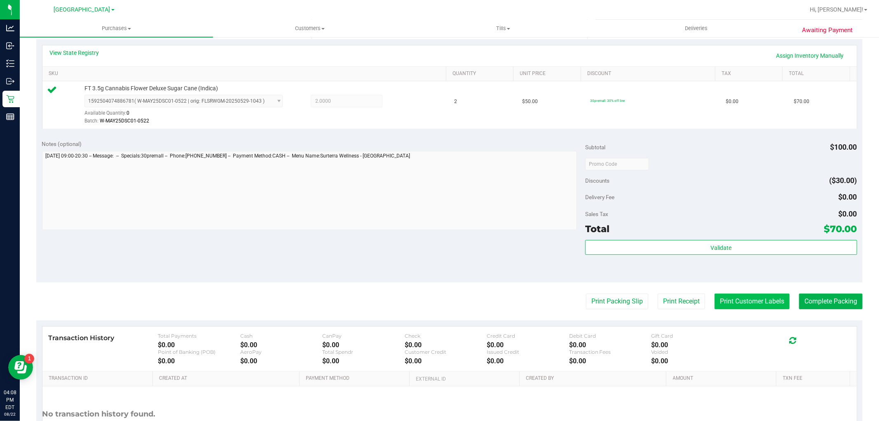
click at [772, 298] on button "Print Customer Labels" at bounding box center [752, 302] width 75 height 16
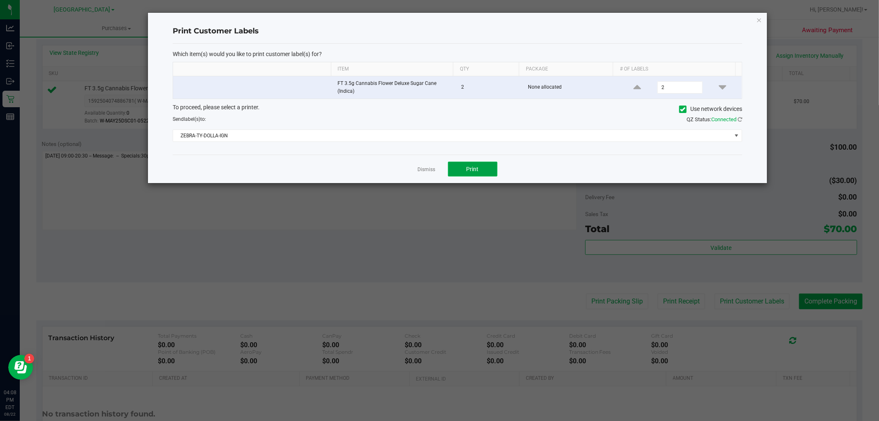
click at [484, 169] on button "Print" at bounding box center [472, 169] width 49 height 15
click at [428, 171] on link "Dismiss" at bounding box center [427, 169] width 18 height 7
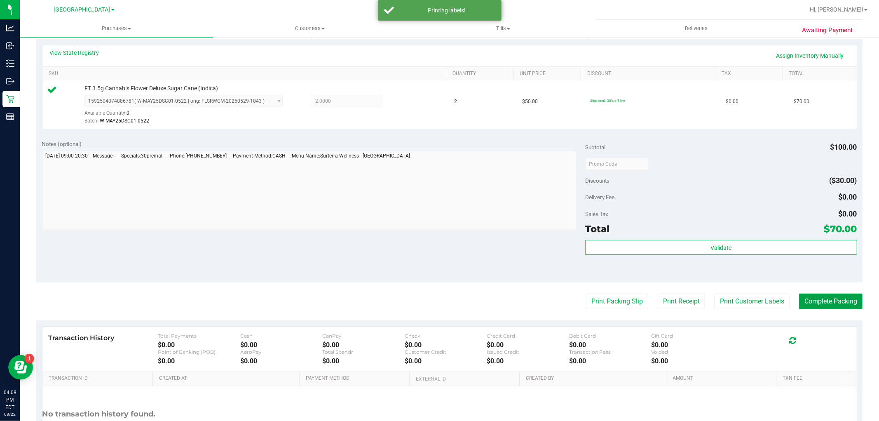
click at [834, 306] on button "Complete Packing" at bounding box center [830, 302] width 63 height 16
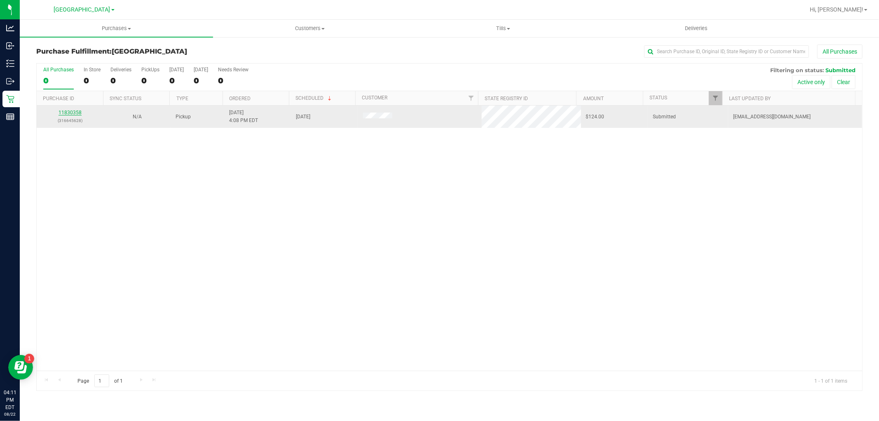
click at [77, 110] on link "11830358" at bounding box center [70, 113] width 23 height 6
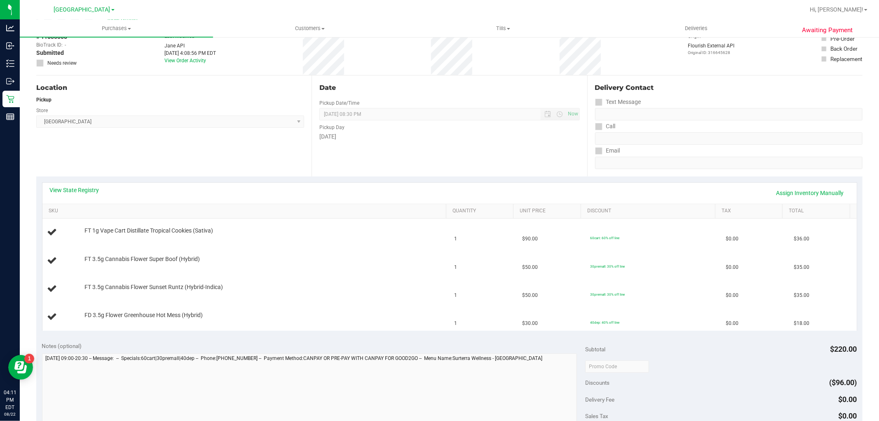
scroll to position [183, 0]
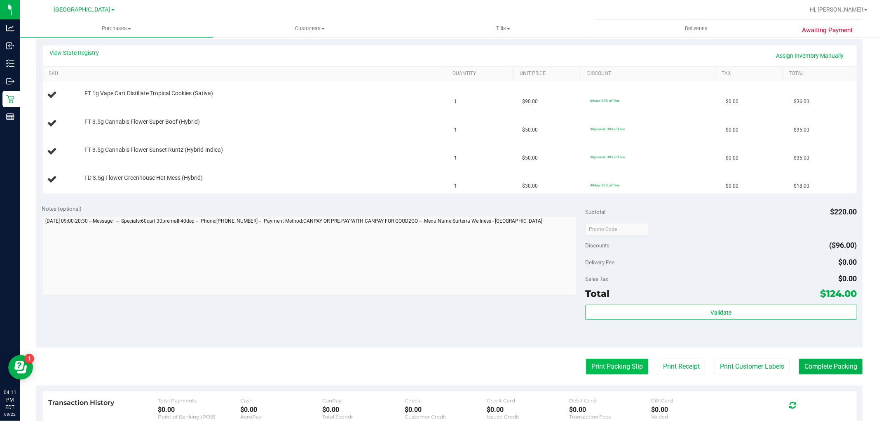
click at [613, 361] on button "Print Packing Slip" at bounding box center [617, 367] width 62 height 16
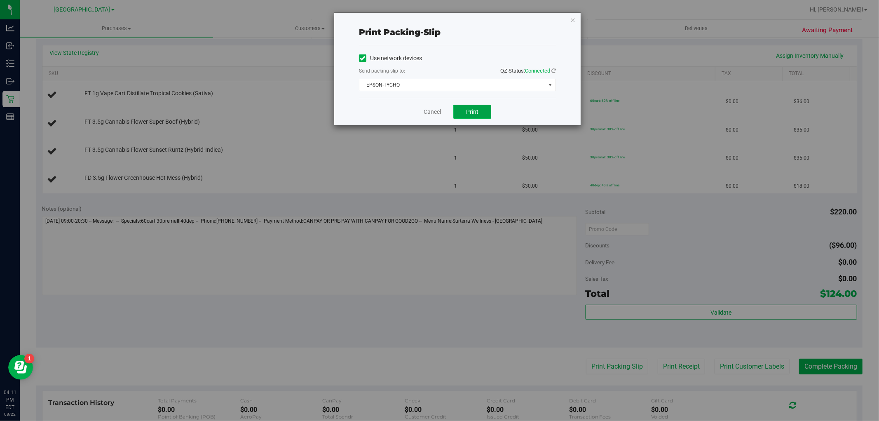
click at [481, 110] on button "Print" at bounding box center [473, 112] width 38 height 14
click at [429, 111] on link "Cancel" at bounding box center [432, 112] width 17 height 9
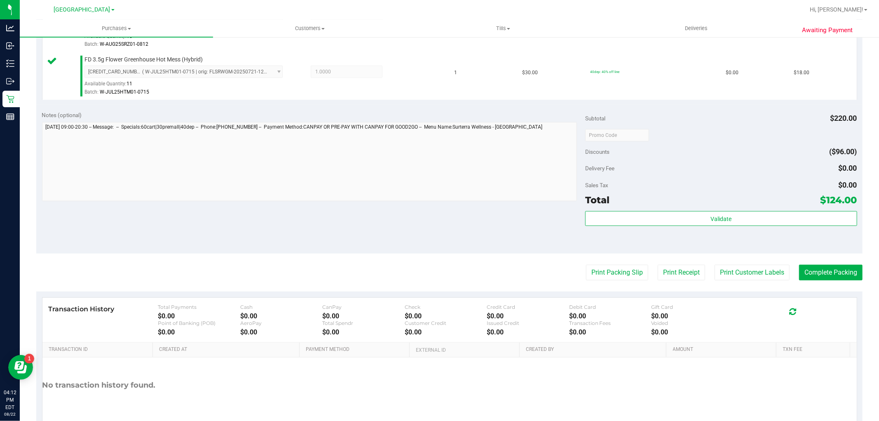
scroll to position [397, 0]
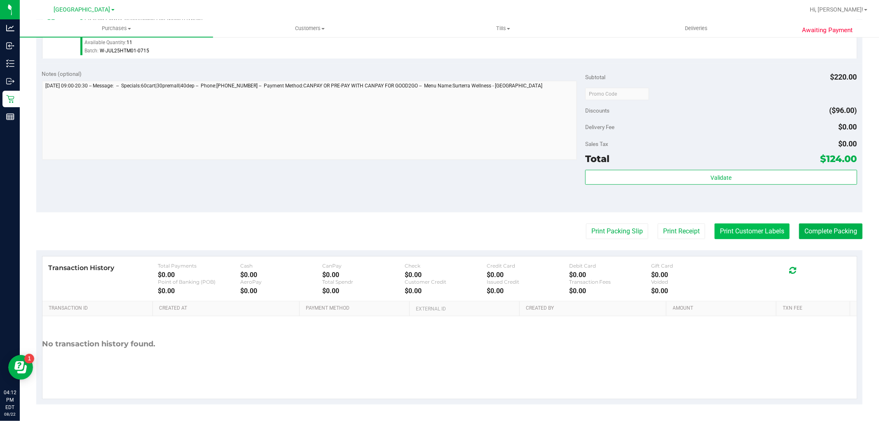
click at [748, 226] on button "Print Customer Labels" at bounding box center [752, 231] width 75 height 16
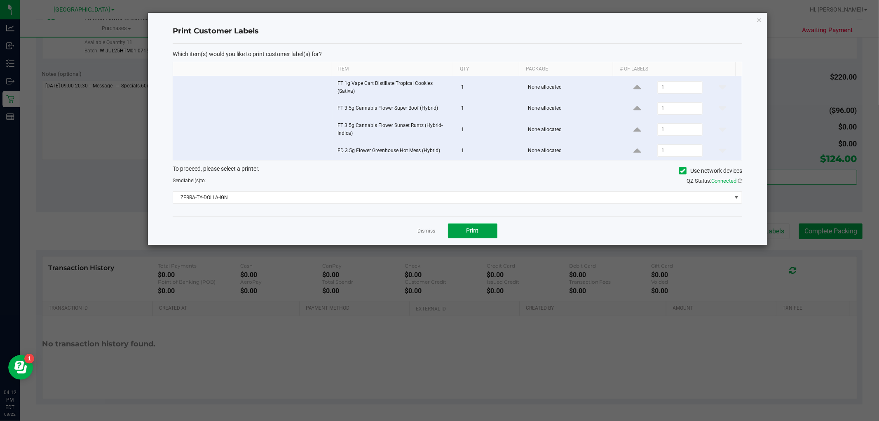
click at [481, 223] on button "Print" at bounding box center [472, 230] width 49 height 15
click at [423, 228] on link "Dismiss" at bounding box center [427, 231] width 18 height 7
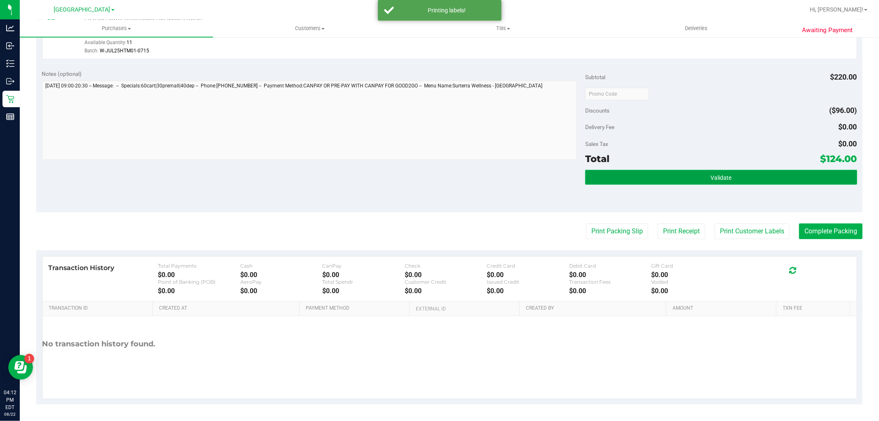
click at [660, 176] on button "Validate" at bounding box center [721, 177] width 272 height 15
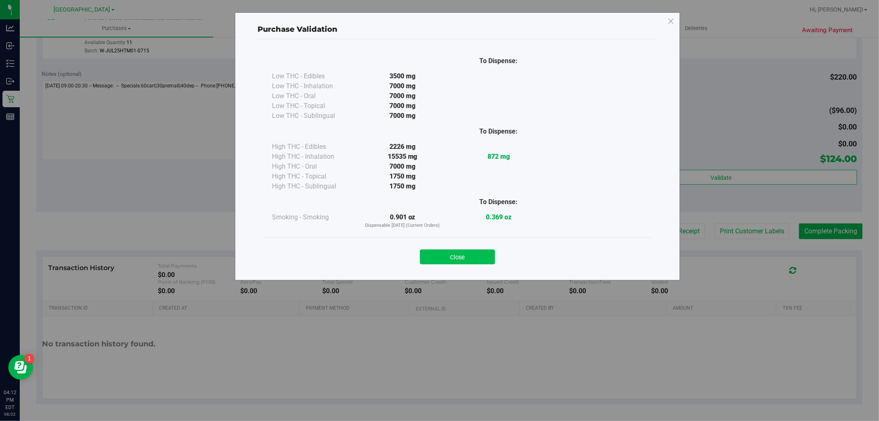
click at [483, 254] on button "Close" at bounding box center [457, 256] width 75 height 15
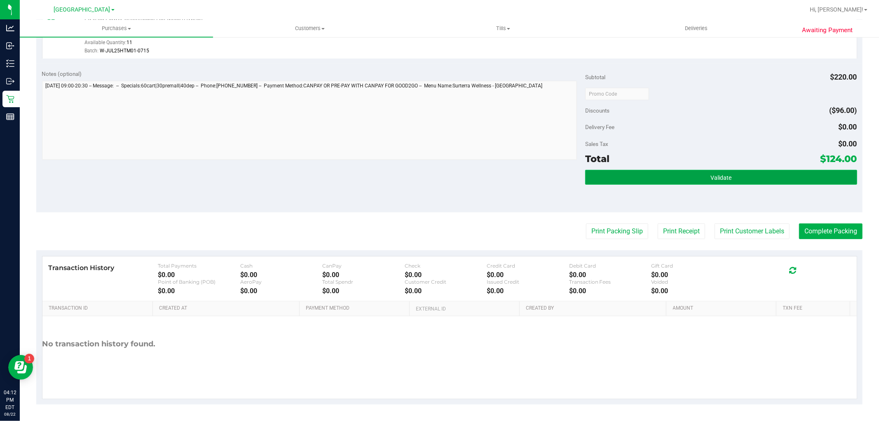
click at [790, 176] on button "Validate" at bounding box center [721, 177] width 272 height 15
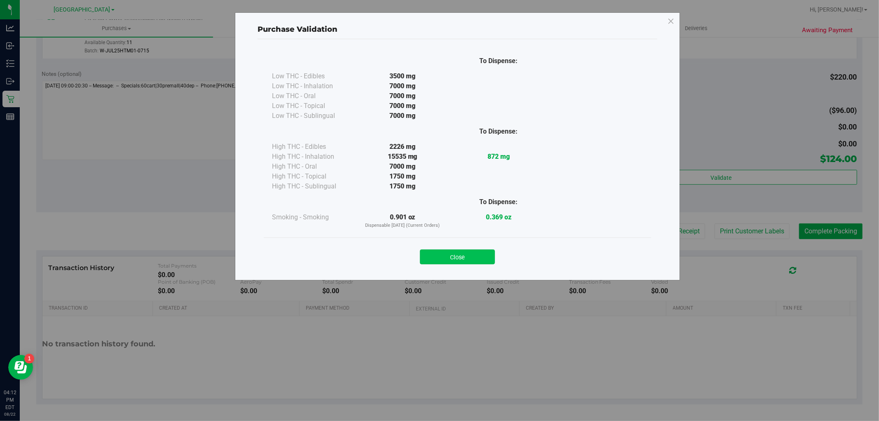
click at [483, 255] on button "Close" at bounding box center [457, 256] width 75 height 15
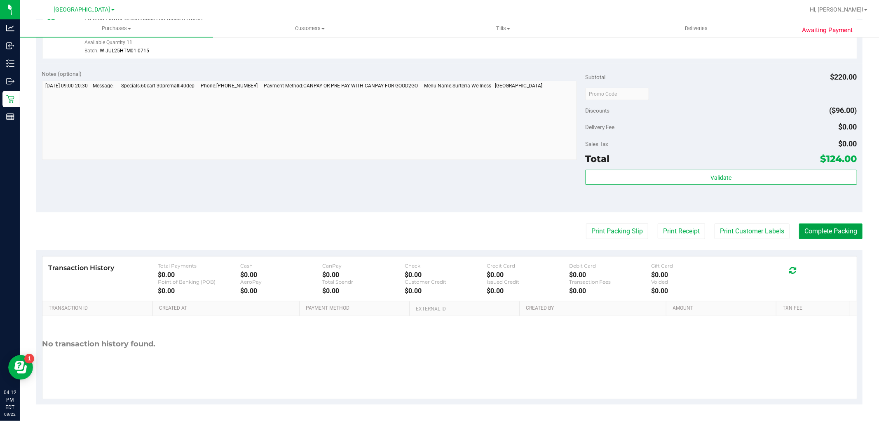
click at [825, 231] on button "Complete Packing" at bounding box center [830, 231] width 63 height 16
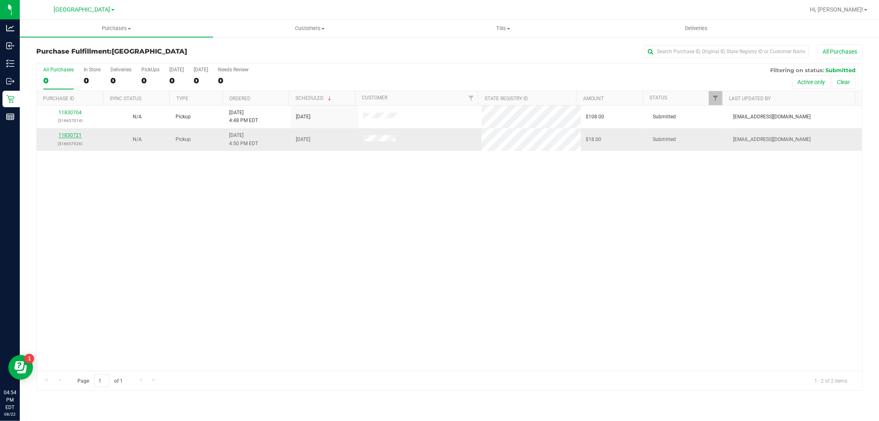
click at [67, 134] on link "11830721" at bounding box center [70, 135] width 23 height 6
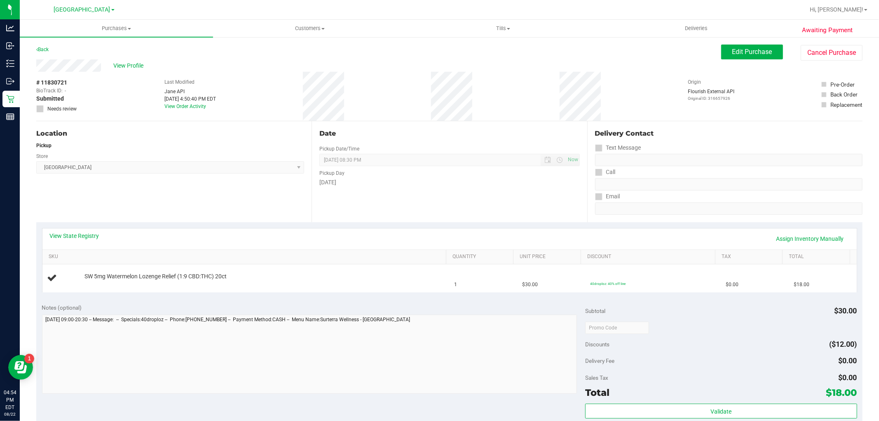
click at [43, 45] on div "Back" at bounding box center [42, 50] width 12 height 10
click at [42, 53] on div "Back" at bounding box center [42, 50] width 12 height 10
click at [45, 43] on div "Awaiting Payment Back Edit Purchase Cancel Purchase View Profile # 11830721 Bio…" at bounding box center [450, 345] width 860 height 618
click at [42, 47] on link "Back" at bounding box center [42, 50] width 12 height 6
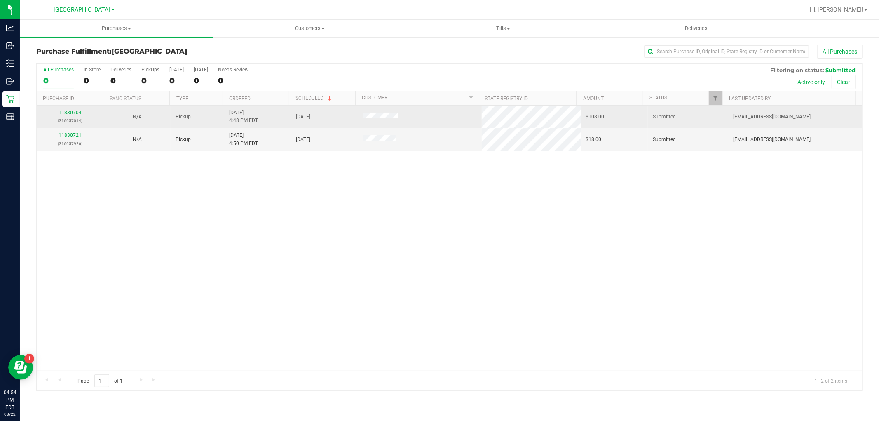
click at [72, 112] on link "11830704" at bounding box center [70, 113] width 23 height 6
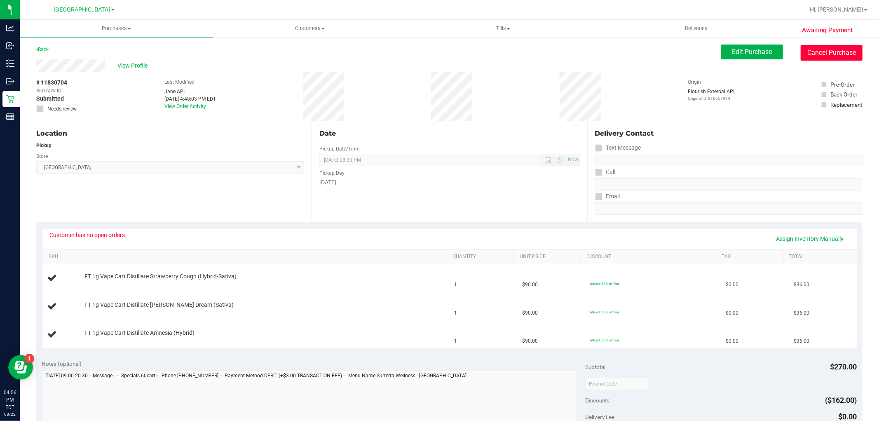
click at [849, 55] on button "Cancel Purchase" at bounding box center [832, 53] width 62 height 16
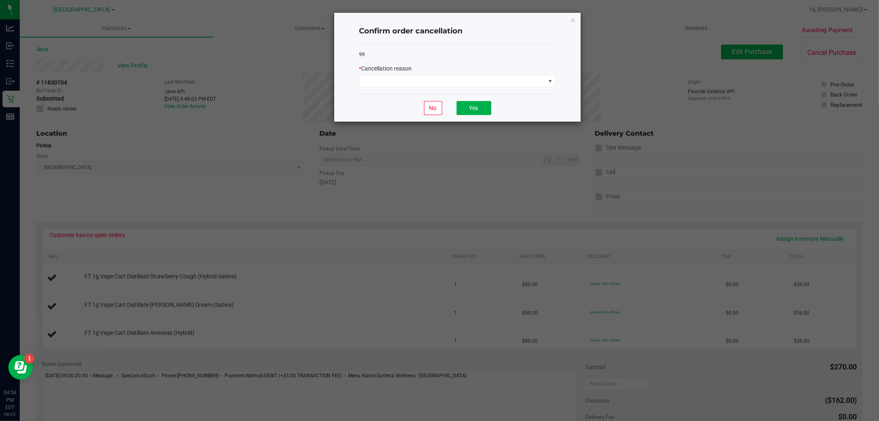
click at [520, 93] on div "99 * Cancellation reason" at bounding box center [457, 69] width 197 height 51
click at [515, 80] on span at bounding box center [453, 81] width 186 height 12
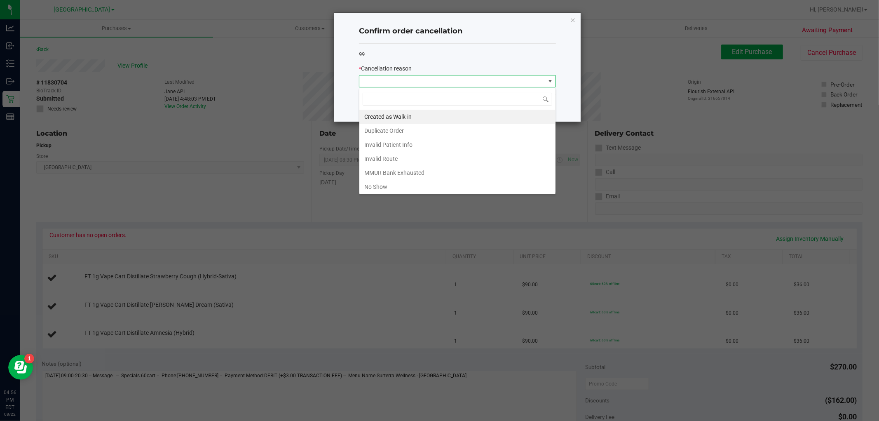
click at [400, 143] on li "Invalid Patient Info" at bounding box center [458, 145] width 196 height 14
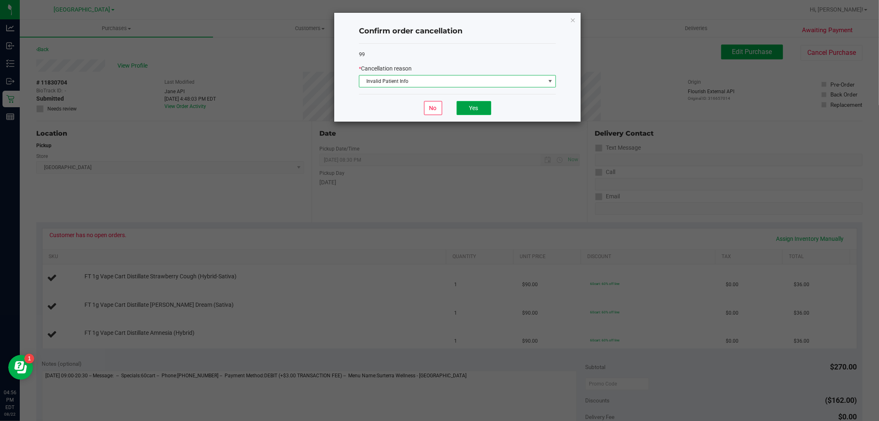
click at [467, 108] on button "Yes" at bounding box center [474, 108] width 35 height 14
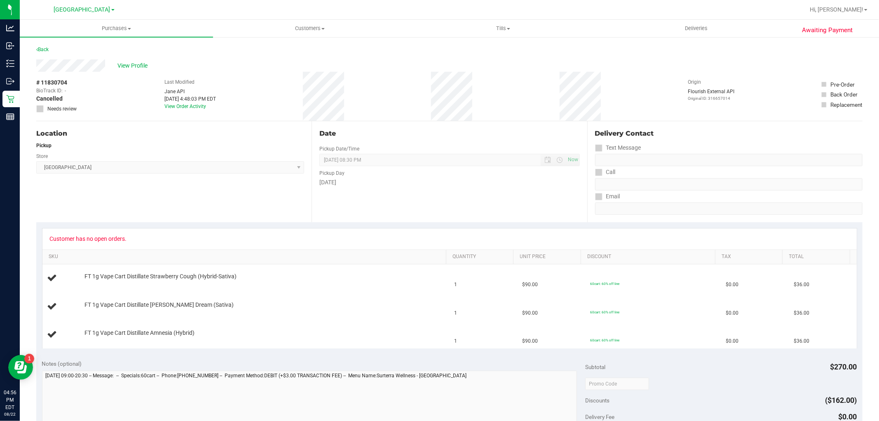
click at [60, 48] on div "Back" at bounding box center [449, 52] width 827 height 15
click at [52, 48] on div "Back" at bounding box center [449, 52] width 827 height 15
click at [50, 48] on div "Back" at bounding box center [449, 52] width 827 height 15
click at [39, 50] on link "Back" at bounding box center [42, 50] width 12 height 6
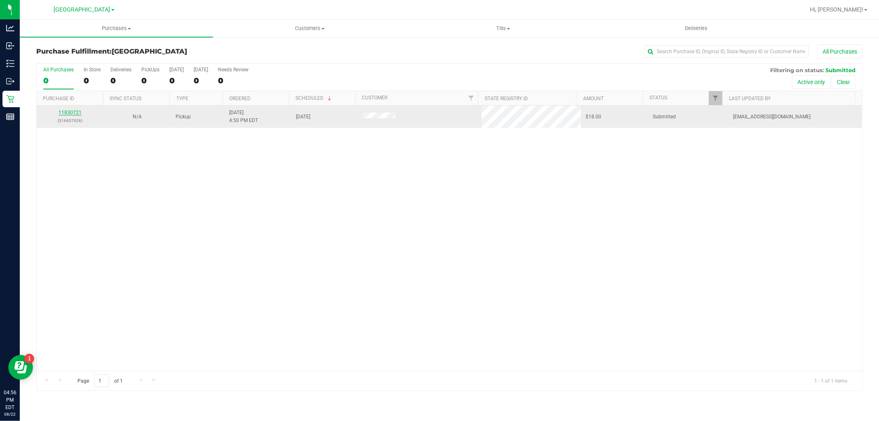
click at [65, 114] on link "11830721" at bounding box center [70, 113] width 23 height 6
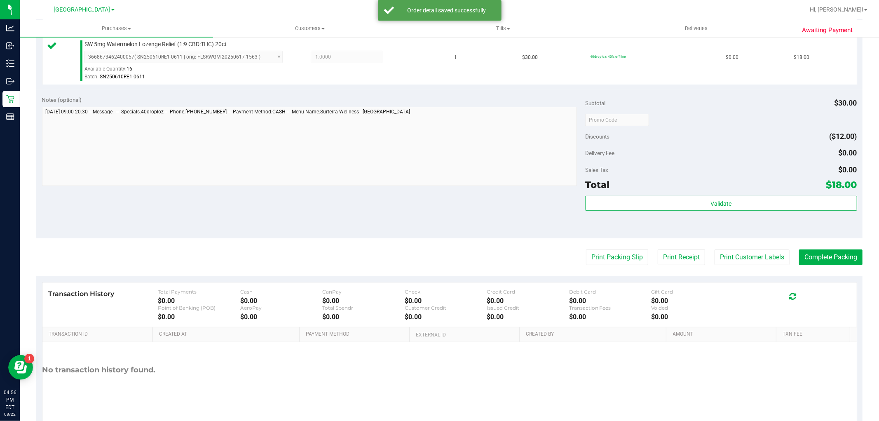
scroll to position [229, 0]
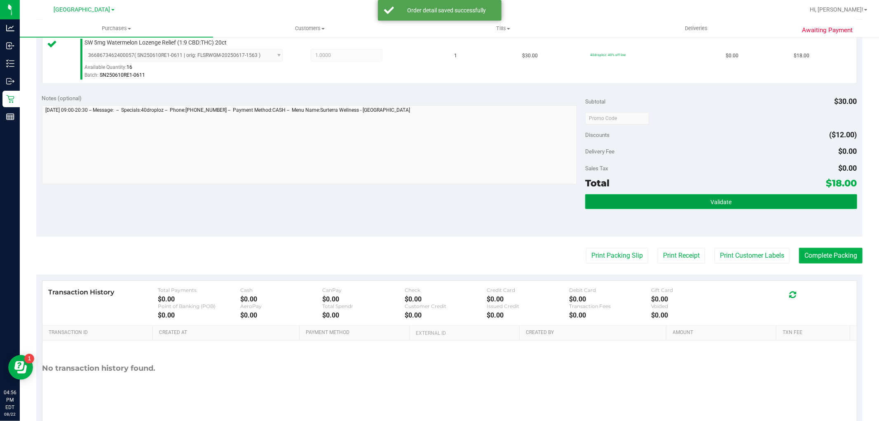
click at [740, 204] on button "Validate" at bounding box center [721, 201] width 272 height 15
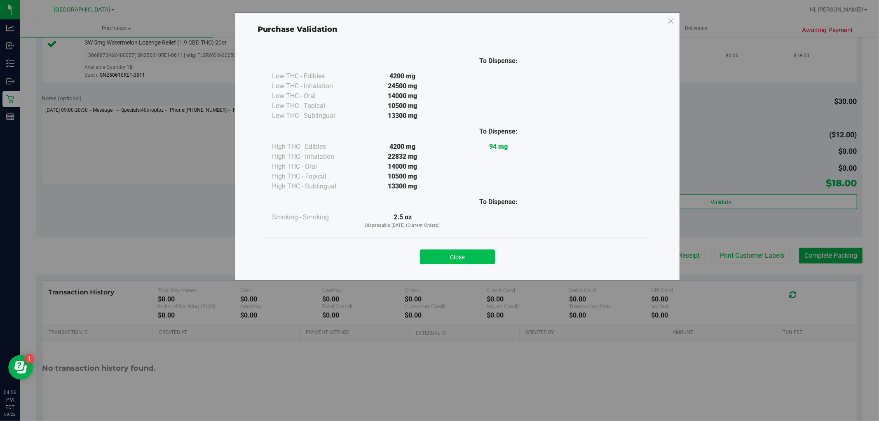
click at [455, 256] on button "Close" at bounding box center [457, 256] width 75 height 15
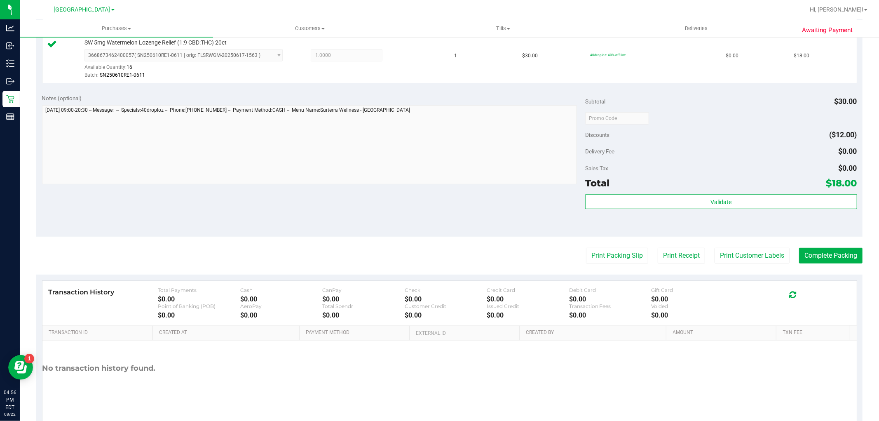
click at [710, 267] on purchase-details "Back Edit Purchase Cancel Purchase View Profile # 11830721 BioTrack ID: - Submi…" at bounding box center [449, 122] width 827 height 613
click at [710, 264] on purchase-details "Back Edit Purchase Cancel Purchase View Profile # 11830721 BioTrack ID: - Submi…" at bounding box center [449, 122] width 827 height 613
click at [684, 241] on purchase-details "Back Edit Purchase Cancel Purchase View Profile # 11830721 BioTrack ID: - Submi…" at bounding box center [449, 122] width 827 height 613
click at [719, 252] on button "Print Customer Labels" at bounding box center [752, 256] width 75 height 16
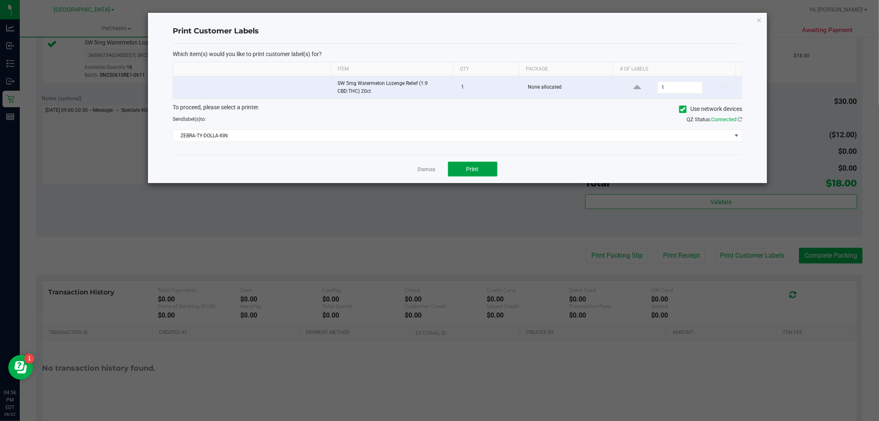
click at [475, 168] on span "Print" at bounding box center [473, 169] width 12 height 7
click at [406, 166] on div "Dismiss Print" at bounding box center [458, 169] width 570 height 28
click at [427, 170] on link "Dismiss" at bounding box center [427, 169] width 18 height 7
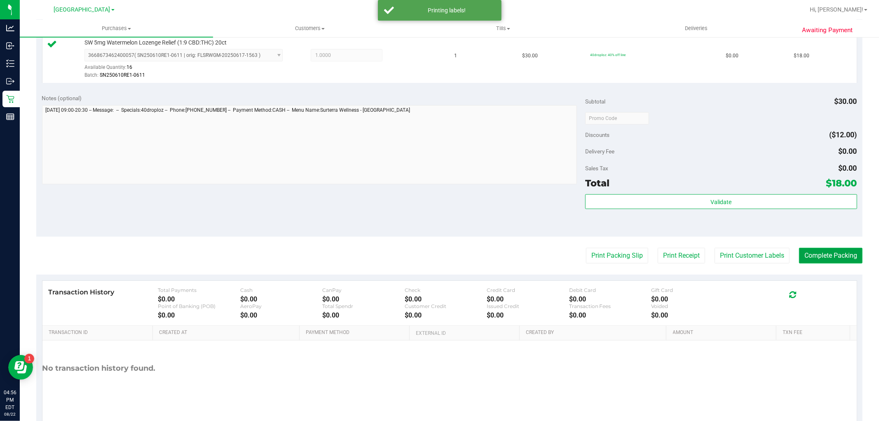
click at [806, 258] on button "Complete Packing" at bounding box center [830, 256] width 63 height 16
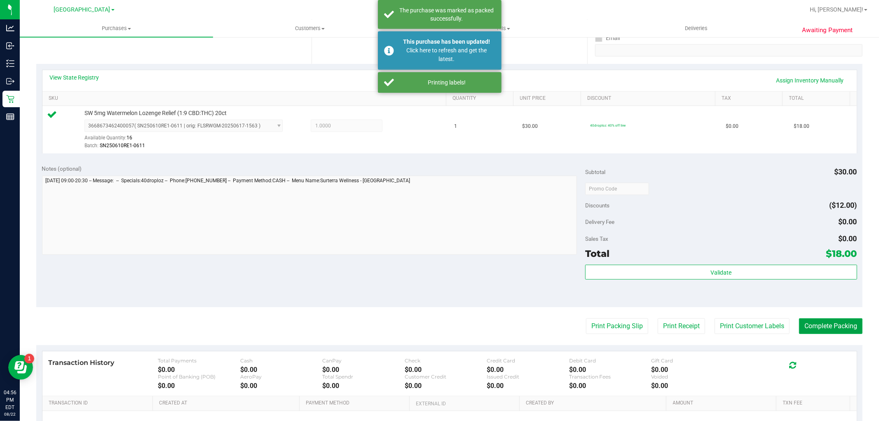
scroll to position [137, 0]
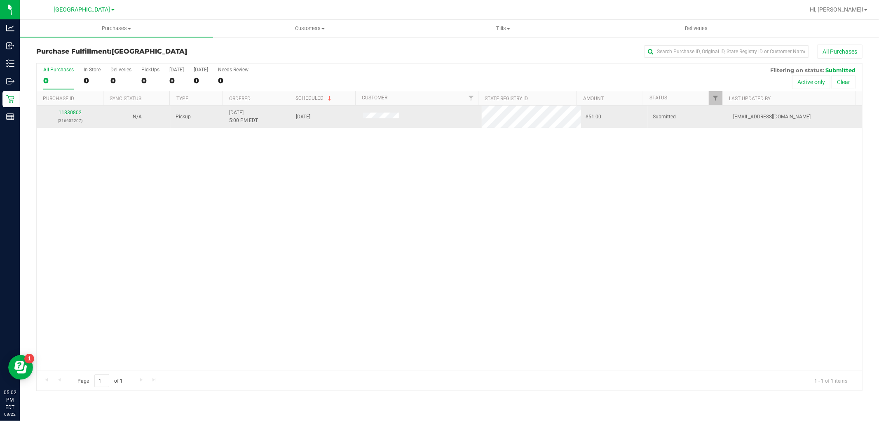
click at [83, 112] on div "11830802 (316652207)" at bounding box center [70, 117] width 57 height 16
click at [73, 112] on link "11830802" at bounding box center [70, 113] width 23 height 6
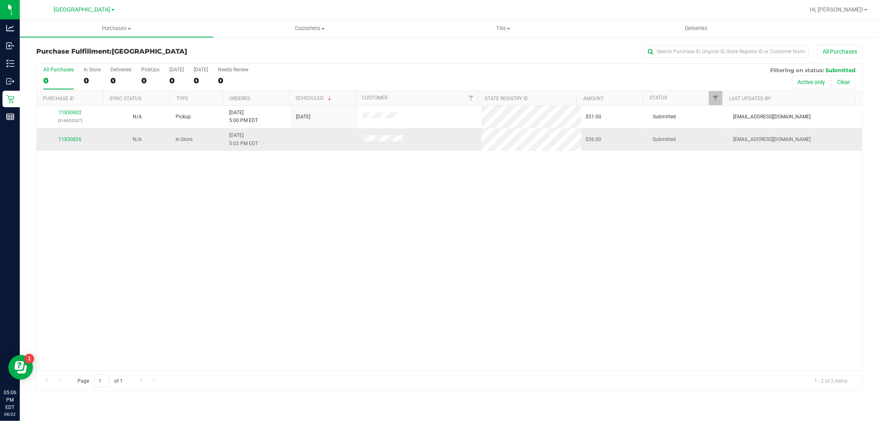
click at [69, 130] on td "11830826" at bounding box center [70, 139] width 67 height 22
click at [79, 151] on div "11830802 (316652207) N/A Pickup 8/22/2025 5:00 PM EDT 8/22/2025 $51.00 Submitte…" at bounding box center [450, 238] width 826 height 265
click at [69, 139] on link "11830826" at bounding box center [70, 139] width 23 height 6
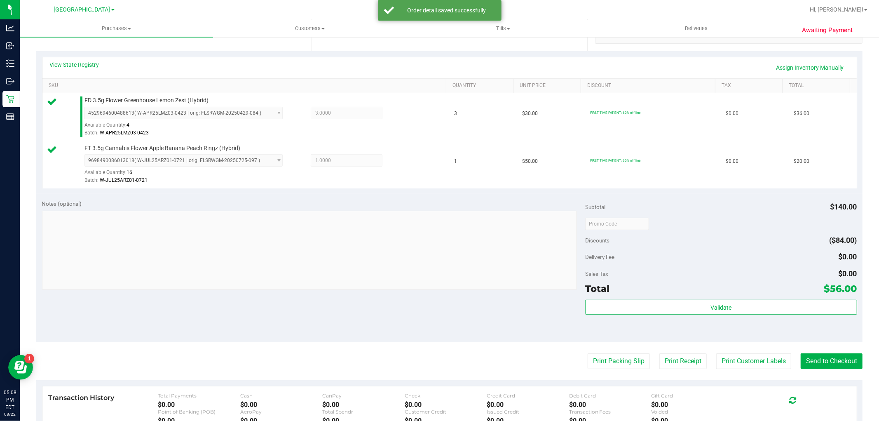
scroll to position [229, 0]
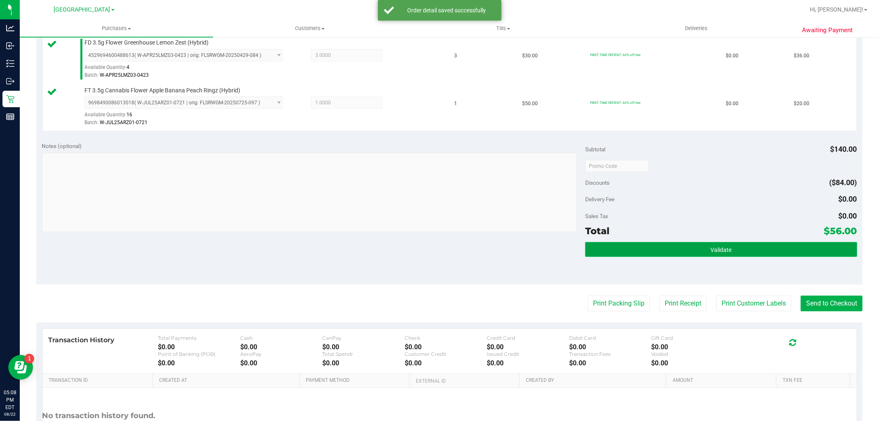
click at [656, 247] on button "Validate" at bounding box center [721, 249] width 272 height 15
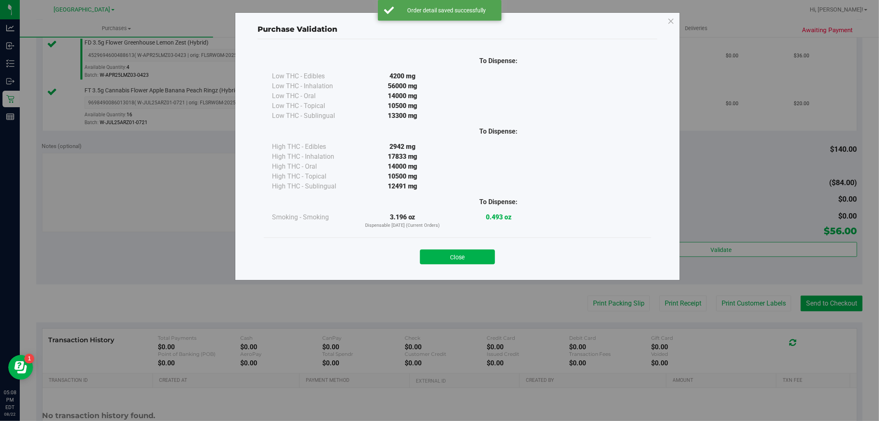
click at [423, 248] on div "Close" at bounding box center [457, 254] width 375 height 21
click at [469, 258] on button "Close" at bounding box center [457, 256] width 75 height 15
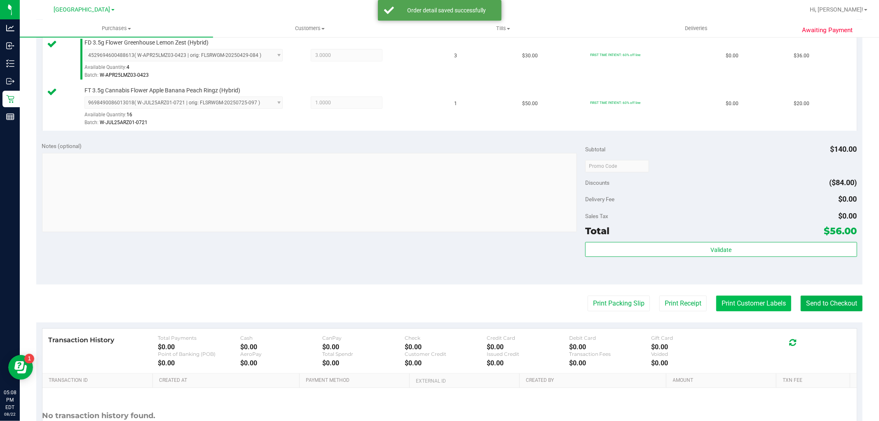
click at [726, 304] on button "Print Customer Labels" at bounding box center [754, 304] width 75 height 16
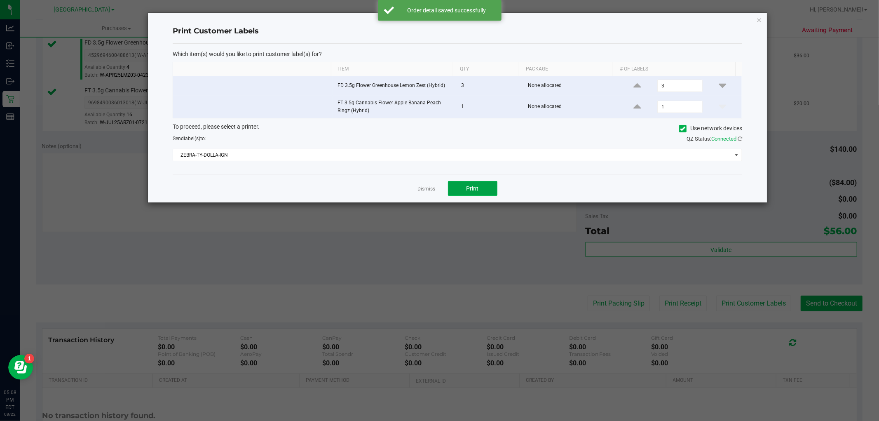
click at [484, 193] on button "Print" at bounding box center [472, 188] width 49 height 15
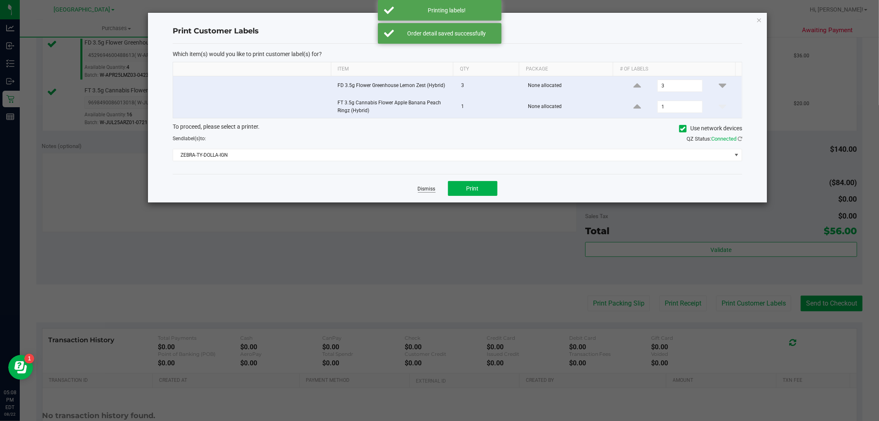
click at [423, 188] on link "Dismiss" at bounding box center [427, 189] width 18 height 7
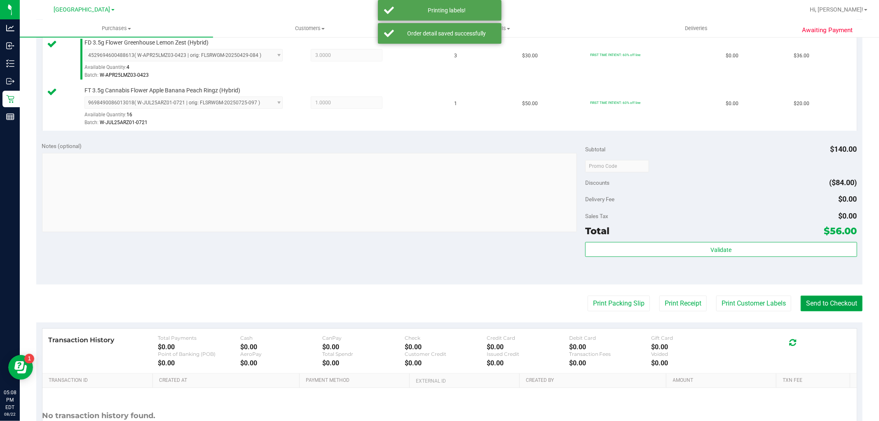
click at [815, 304] on button "Send to Checkout" at bounding box center [832, 304] width 62 height 16
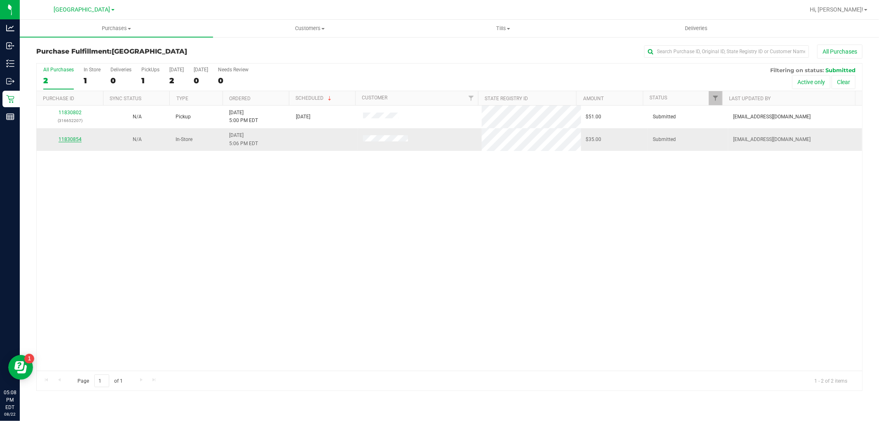
click at [73, 140] on link "11830854" at bounding box center [70, 139] width 23 height 6
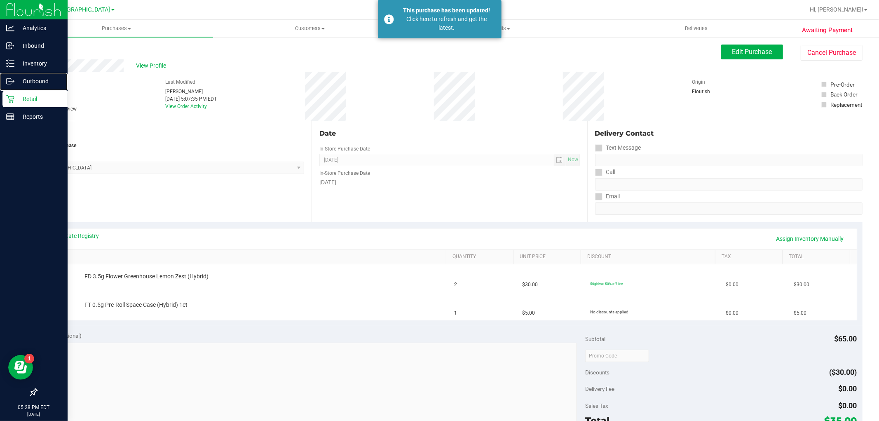
click at [12, 89] on link "Outbound" at bounding box center [34, 82] width 68 height 18
click at [12, 93] on div "Retail" at bounding box center [34, 99] width 65 height 16
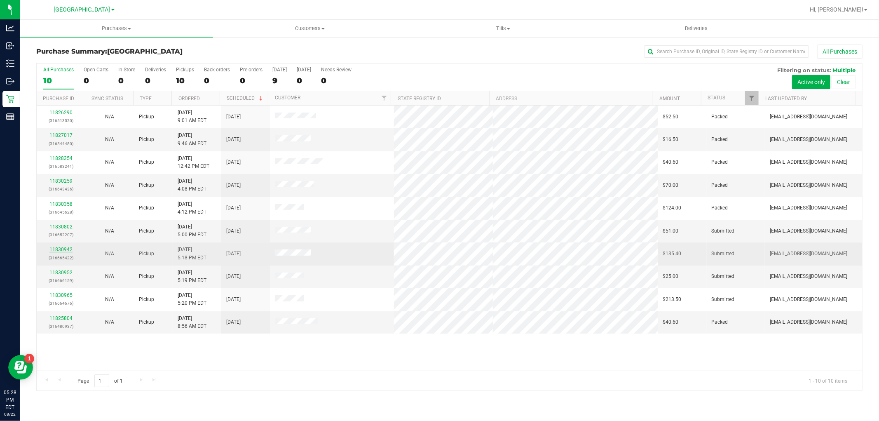
click at [64, 251] on link "11830942" at bounding box center [60, 250] width 23 height 6
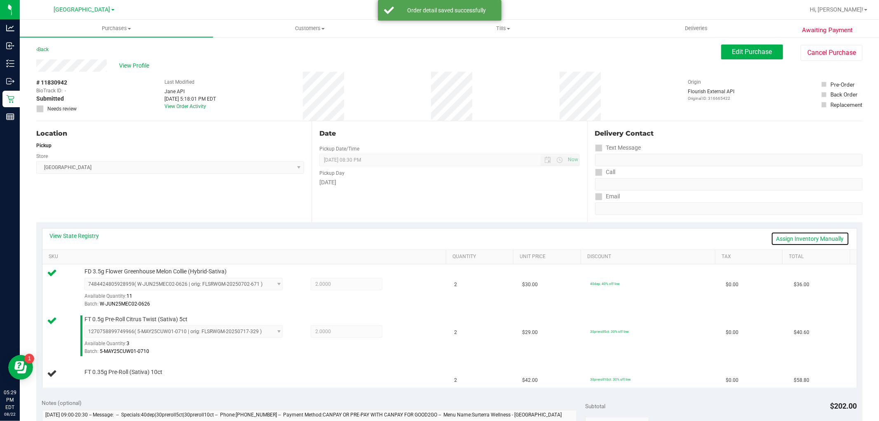
click at [804, 232] on link "Assign Inventory Manually" at bounding box center [810, 239] width 78 height 14
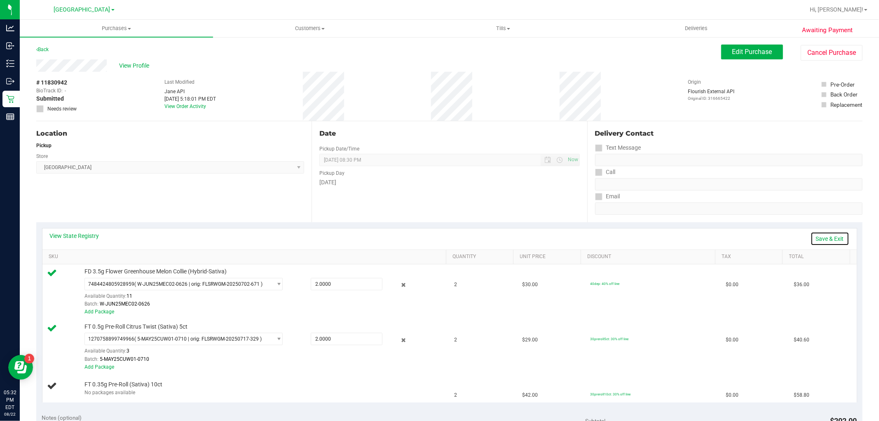
click at [828, 240] on link "Save & Exit" at bounding box center [830, 239] width 39 height 14
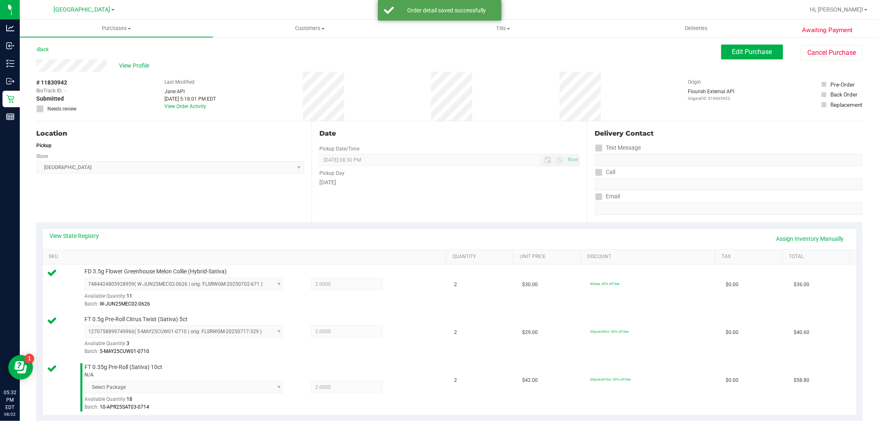
scroll to position [275, 0]
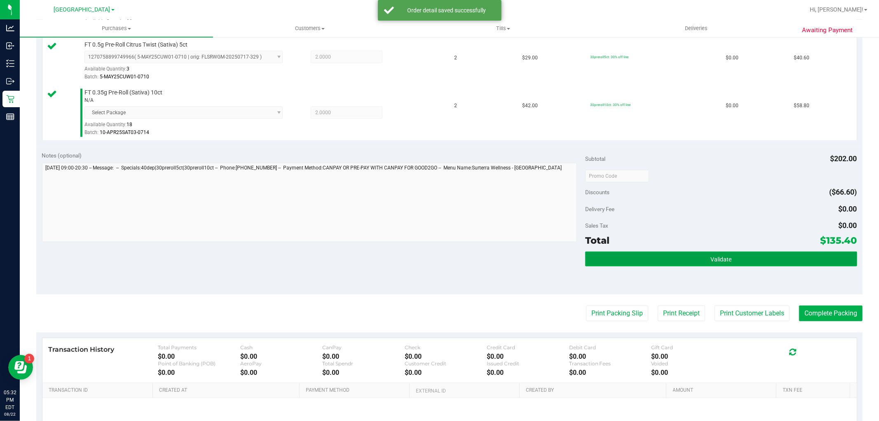
click at [776, 253] on button "Validate" at bounding box center [721, 258] width 272 height 15
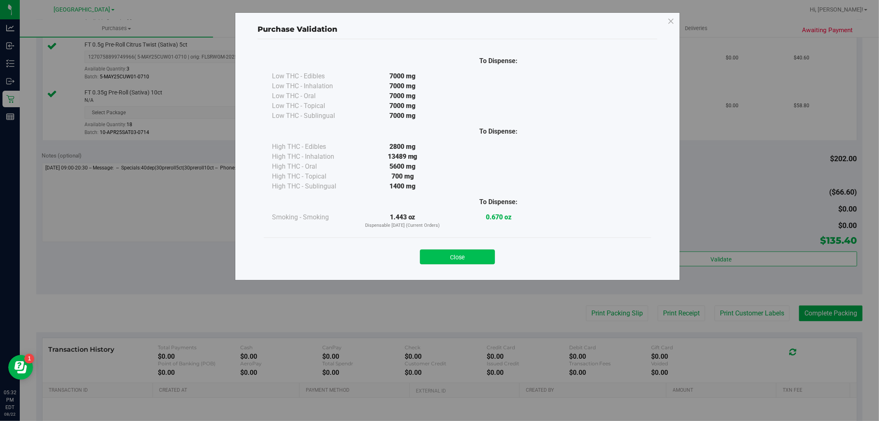
click at [477, 258] on button "Close" at bounding box center [457, 256] width 75 height 15
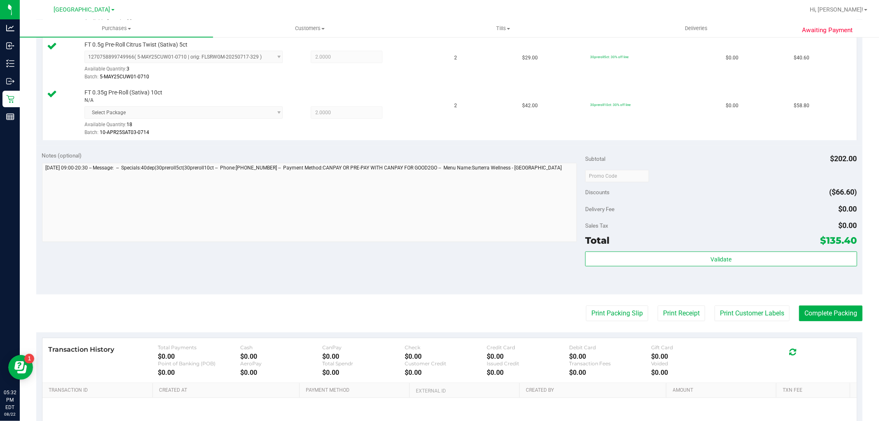
click at [732, 305] on purchase-details "Back Edit Purchase Cancel Purchase View Profile # 11830942 BioTrack ID: - Submi…" at bounding box center [449, 128] width 827 height 717
click at [736, 314] on button "Print Customer Labels" at bounding box center [752, 313] width 75 height 16
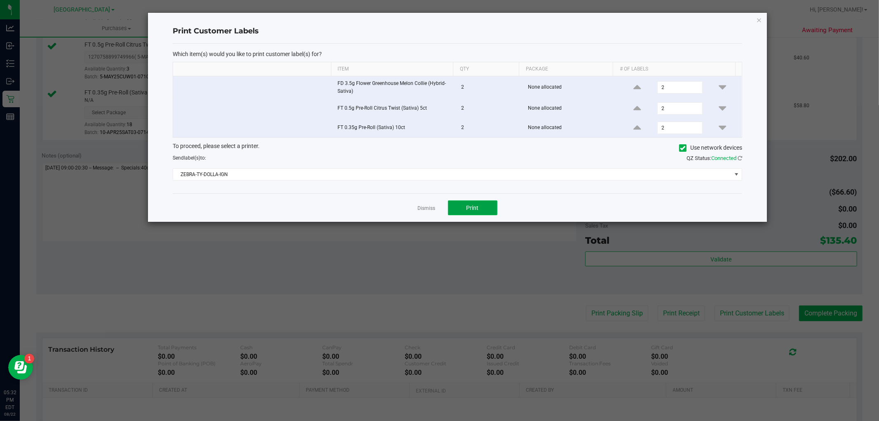
click at [473, 204] on button "Print" at bounding box center [472, 207] width 49 height 15
click at [421, 208] on link "Dismiss" at bounding box center [427, 208] width 18 height 7
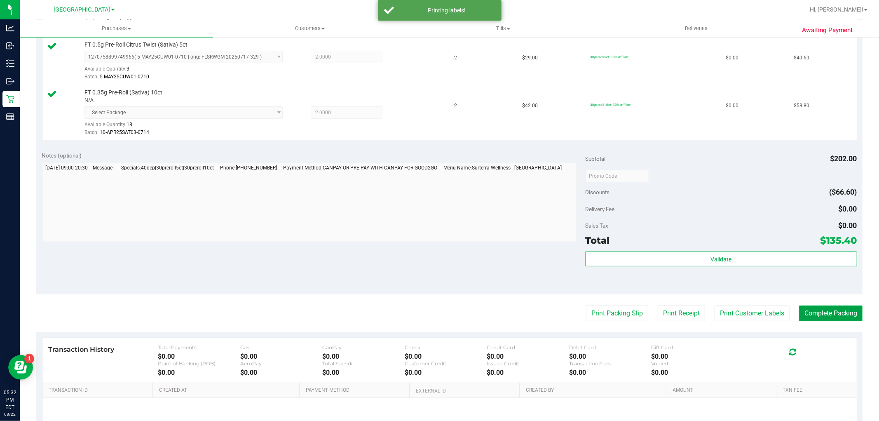
click at [827, 316] on button "Complete Packing" at bounding box center [830, 313] width 63 height 16
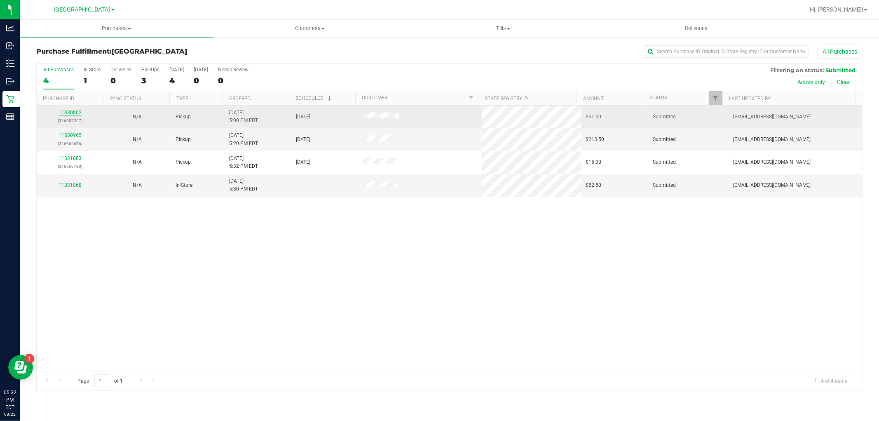
click at [73, 114] on link "11830802" at bounding box center [70, 113] width 23 height 6
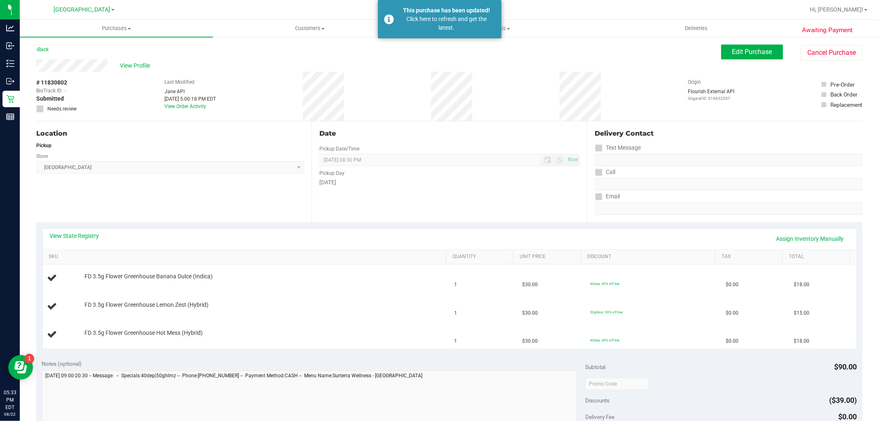
click at [56, 54] on div "Back Edit Purchase Cancel Purchase" at bounding box center [449, 52] width 827 height 15
click at [47, 53] on div "Back" at bounding box center [42, 50] width 12 height 10
click at [46, 48] on link "Back" at bounding box center [42, 50] width 12 height 6
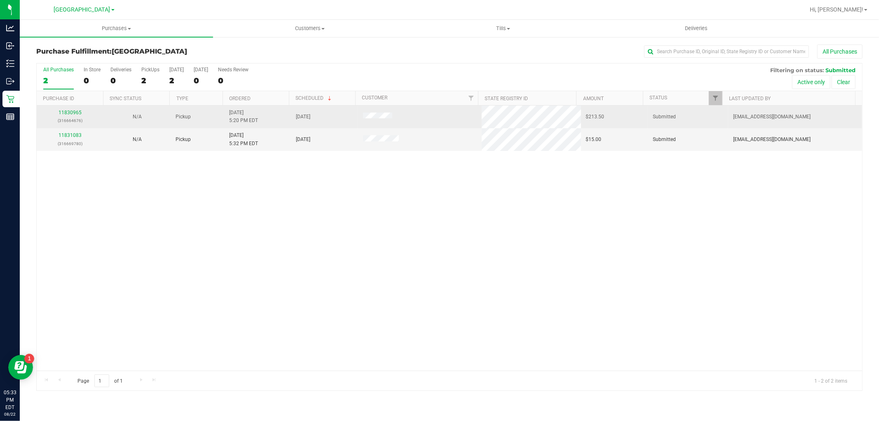
click at [70, 108] on td "11830965 (316664676)" at bounding box center [70, 117] width 67 height 23
click at [71, 110] on link "11830965" at bounding box center [70, 113] width 23 height 6
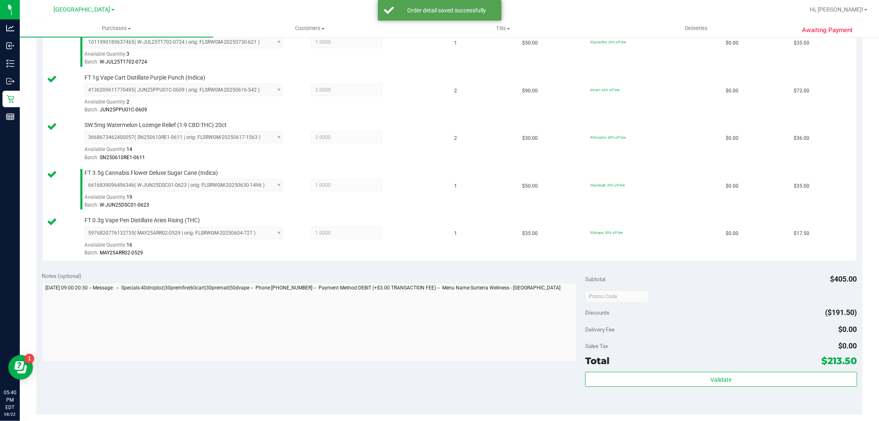
scroll to position [320, 0]
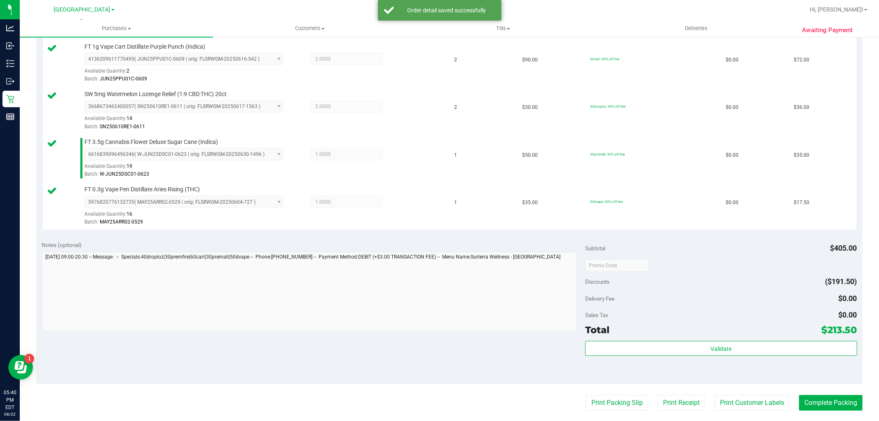
click at [724, 336] on div "Total $213.50" at bounding box center [721, 329] width 272 height 15
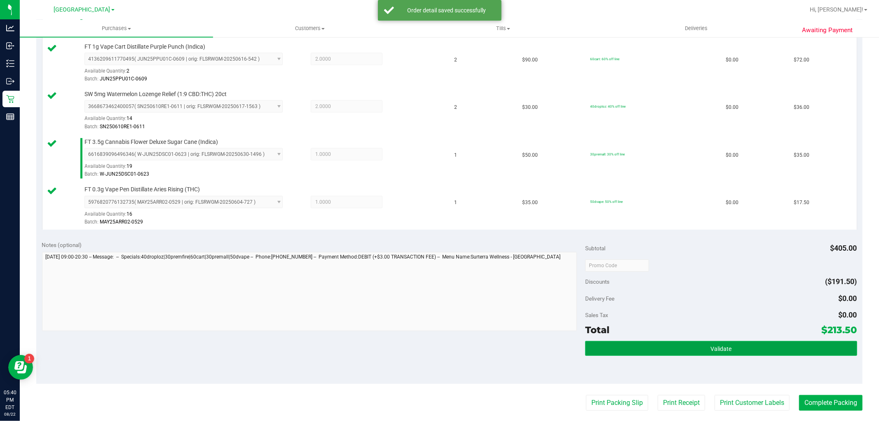
click at [735, 352] on button "Validate" at bounding box center [721, 348] width 272 height 15
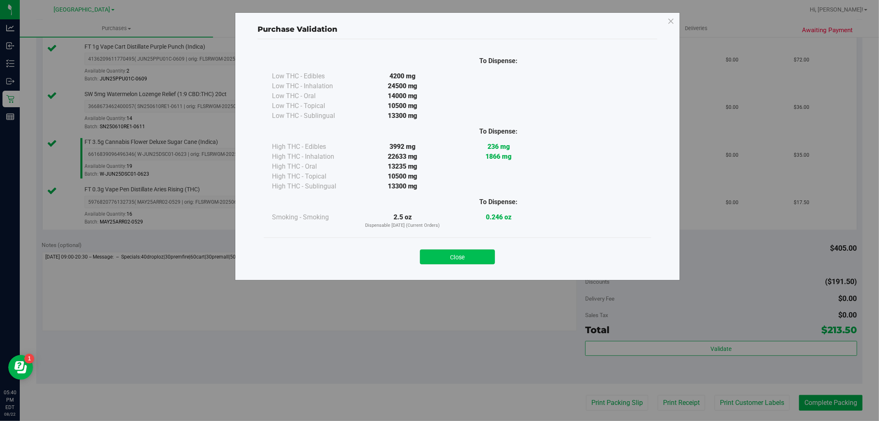
click at [482, 258] on button "Close" at bounding box center [457, 256] width 75 height 15
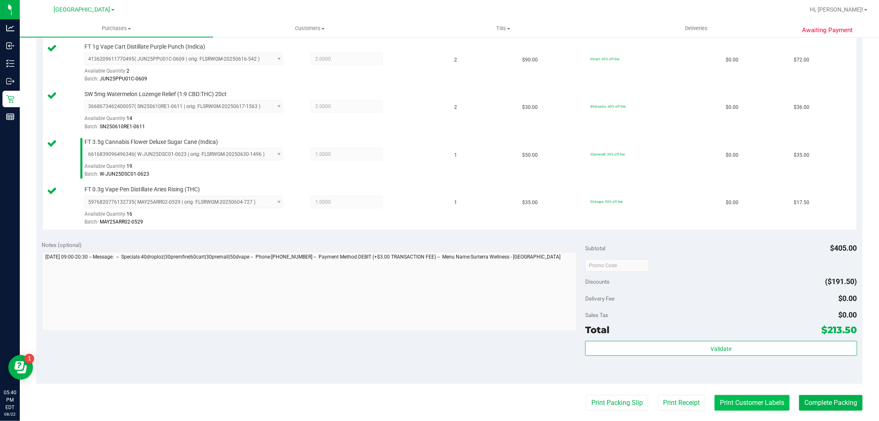
click at [731, 397] on button "Print Customer Labels" at bounding box center [752, 403] width 75 height 16
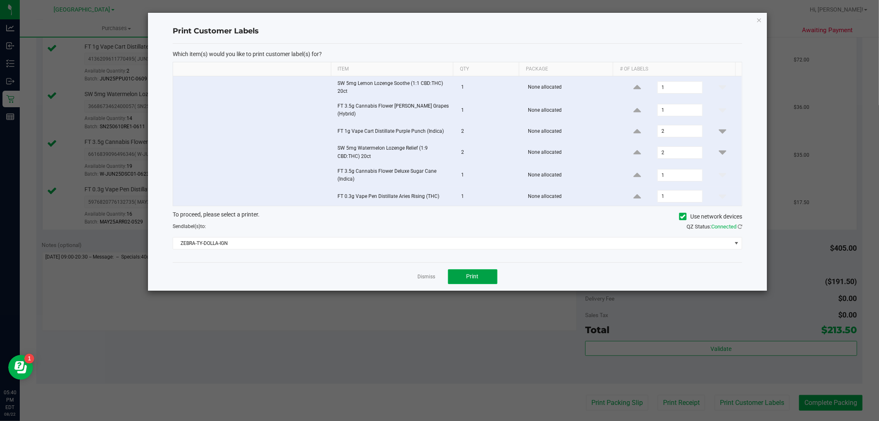
click at [481, 275] on button "Print" at bounding box center [472, 276] width 49 height 15
click at [419, 273] on link "Dismiss" at bounding box center [427, 276] width 18 height 7
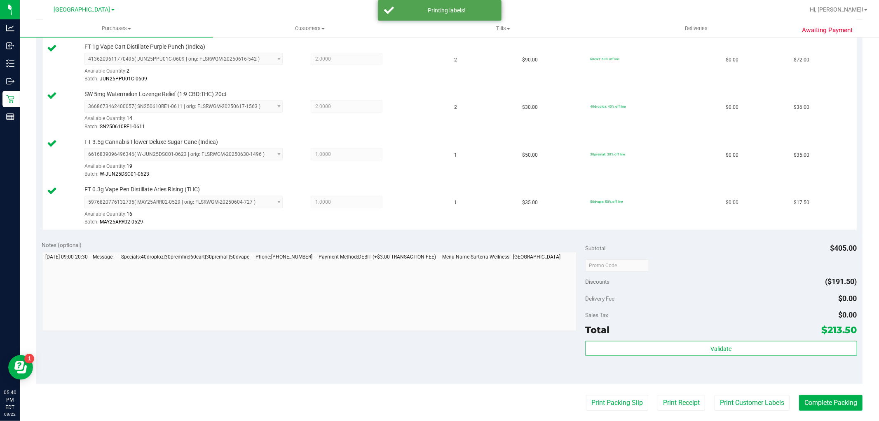
click at [805, 394] on purchase-details "Back Edit Purchase Cancel Purchase View Profile # 11830965 BioTrack ID: - Submi…" at bounding box center [449, 149] width 827 height 851
click at [807, 400] on button "Complete Packing" at bounding box center [830, 403] width 63 height 16
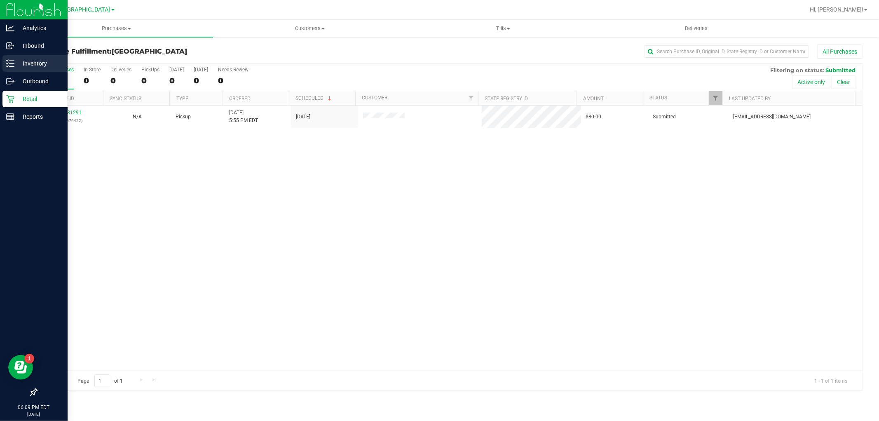
click at [31, 65] on p "Inventory" at bounding box center [38, 64] width 49 height 10
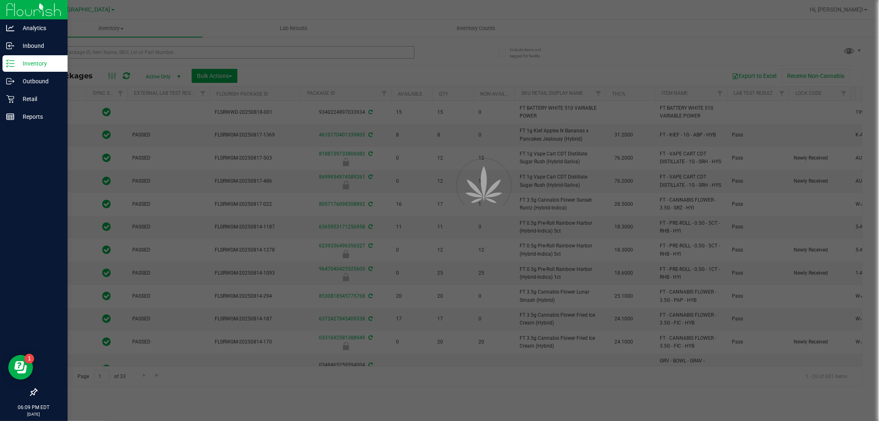
click at [96, 52] on div at bounding box center [439, 210] width 879 height 421
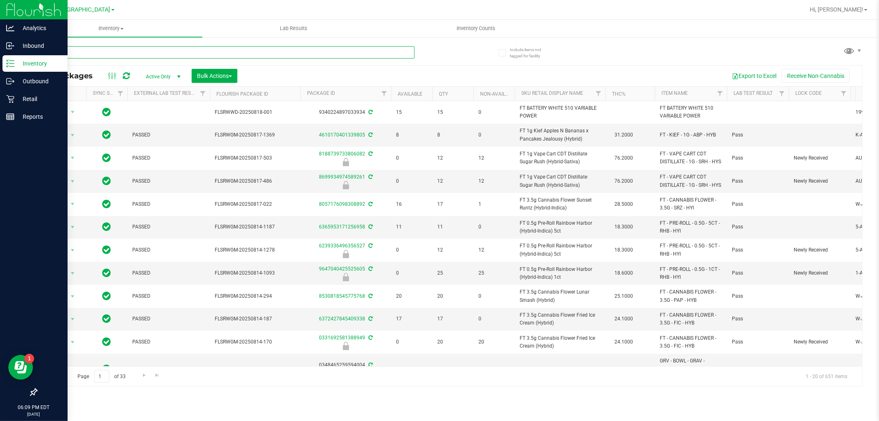
click at [96, 52] on input "text" at bounding box center [225, 52] width 378 height 12
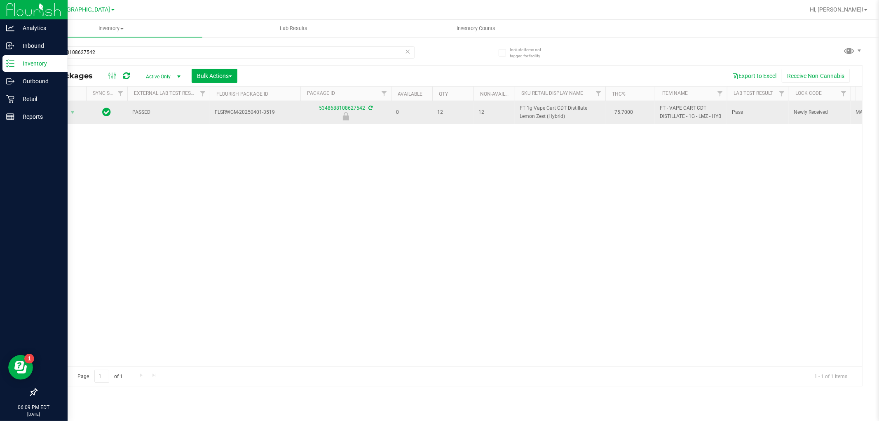
click at [533, 120] on span "FT 1g Vape Cart CDT Distillate Lemon Zest (Hybrid)" at bounding box center [560, 112] width 81 height 16
copy td "FT 1g Vape Cart CDT Distillate Lemon Zest (Hybrid)"
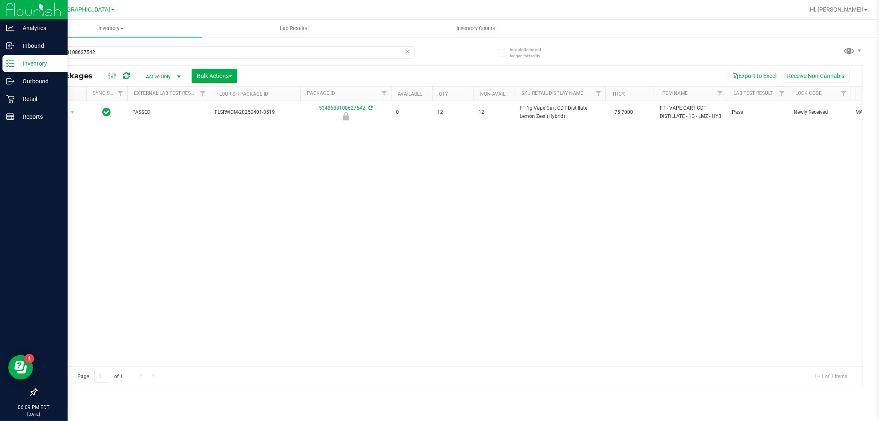
click at [221, 42] on div "5348688108627542" at bounding box center [243, 52] width 414 height 26
click at [221, 46] on input "5348688108627542" at bounding box center [225, 52] width 378 height 12
paste input "FT 1g Vape Cart CDT Distillate Lemon Zest (Hybrid)"
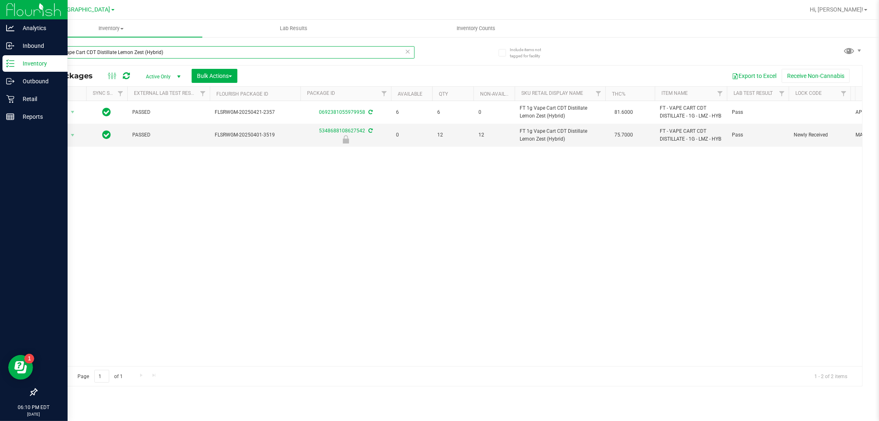
type input "FT 1g Vape Cart CDT Distillate Lemon Zest (Hybrid)"
